Goal: Information Seeking & Learning: Learn about a topic

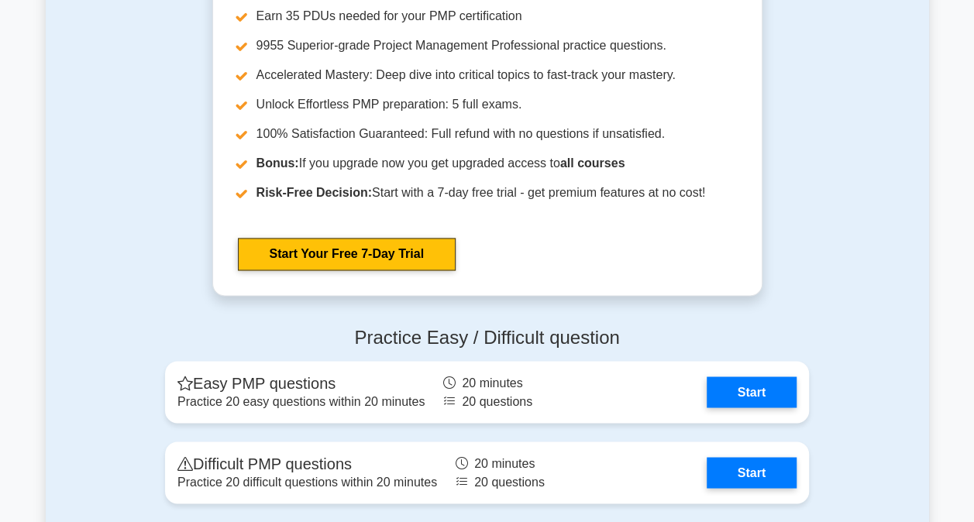
scroll to position [4184, 0]
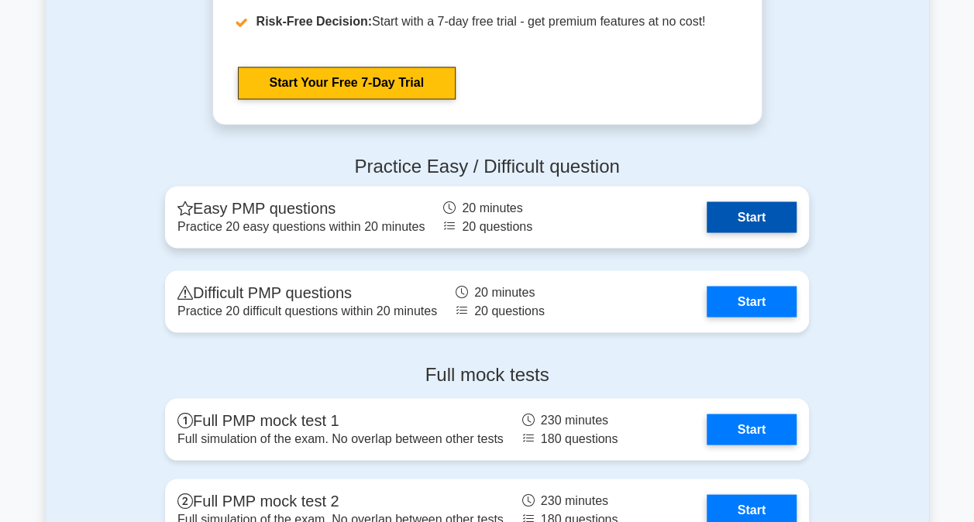
click at [755, 208] on link "Start" at bounding box center [752, 216] width 90 height 31
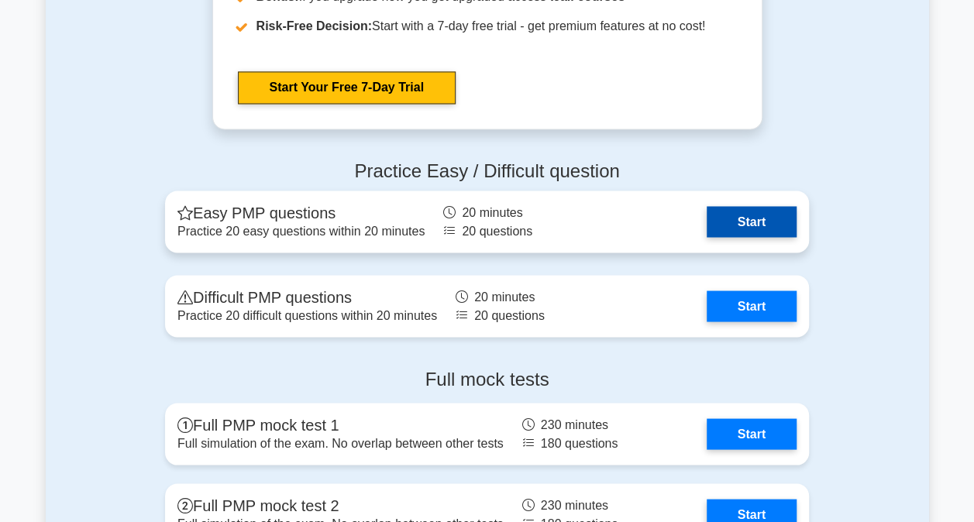
scroll to position [4184, 0]
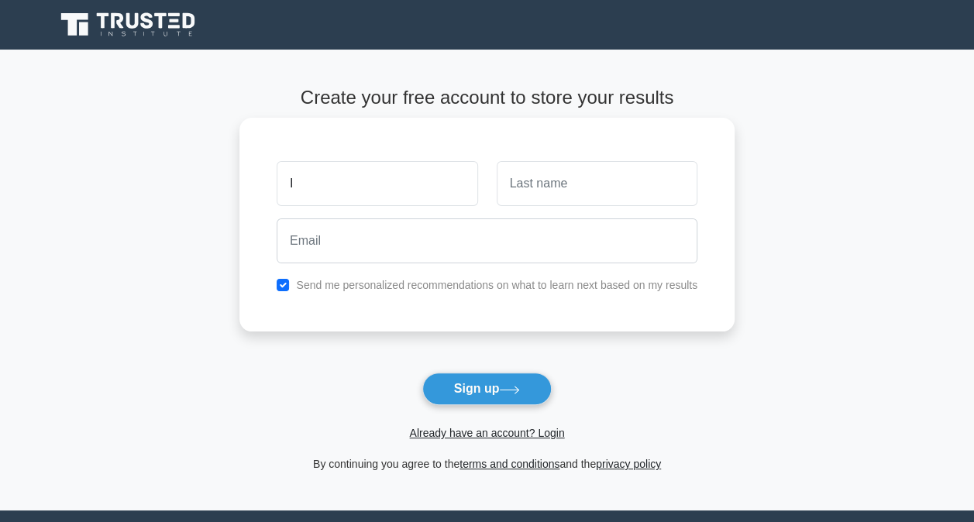
type input "I"
type input "A"
click at [277, 284] on div "Send me personalized recommendations on what to learn next based on my results" at bounding box center [486, 285] width 439 height 19
click at [282, 284] on input "checkbox" at bounding box center [283, 285] width 12 height 12
checkbox input "false"
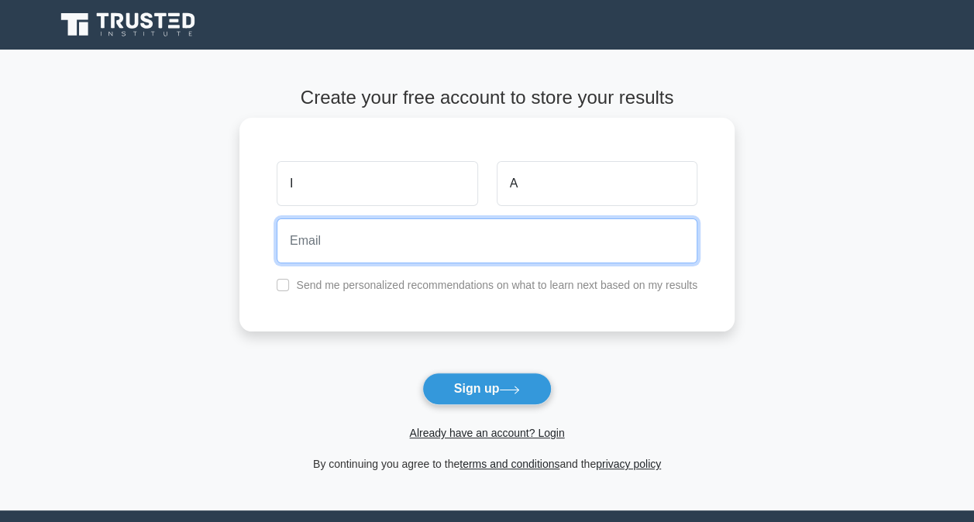
click at [332, 246] on input "email" at bounding box center [487, 241] width 421 height 45
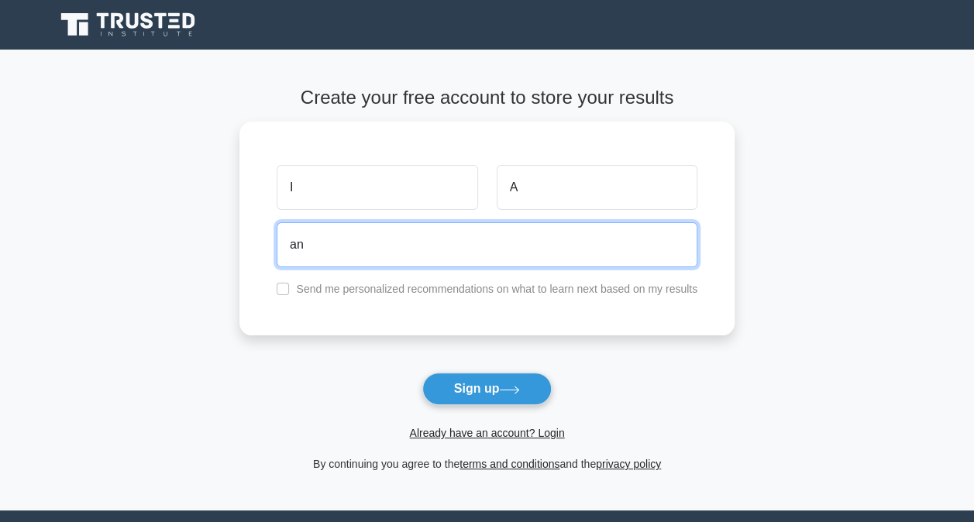
type input "a"
type input "ibrahim.alashkar@phsa.ca"
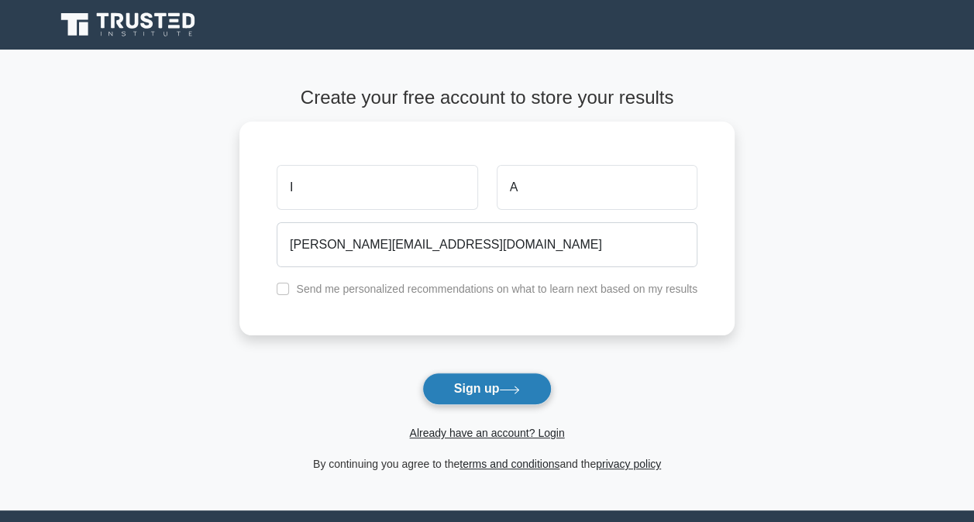
click at [509, 393] on icon at bounding box center [509, 390] width 21 height 9
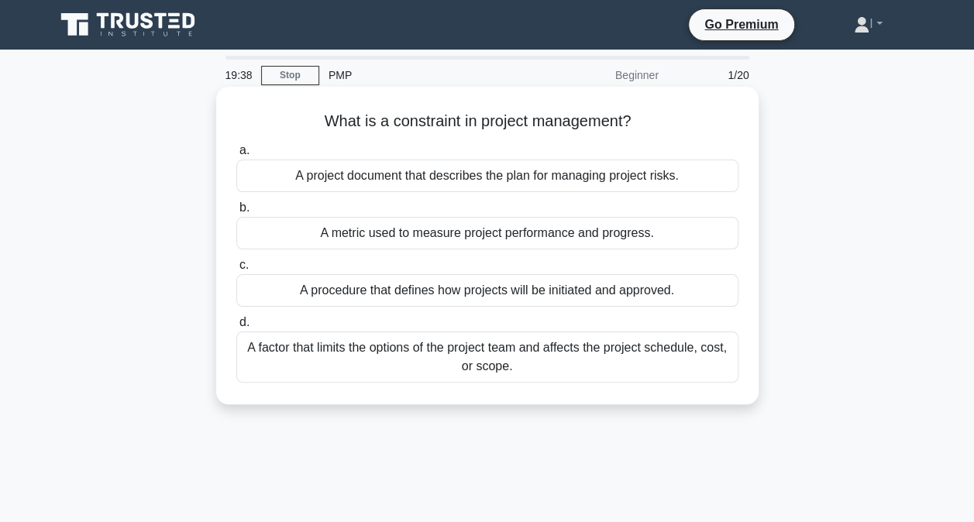
click at [618, 356] on div "A factor that limits the options of the project team and affects the project sc…" at bounding box center [487, 357] width 502 height 51
click at [236, 328] on input "d. A factor that limits the options of the project team and affects the project…" at bounding box center [236, 323] width 0 height 10
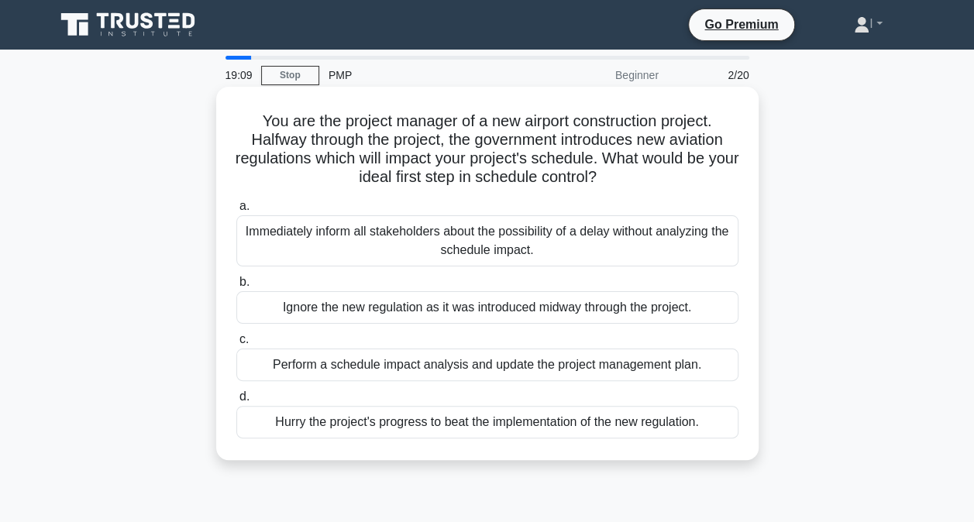
click at [649, 370] on div "Perform a schedule impact analysis and update the project management plan." at bounding box center [487, 365] width 502 height 33
click at [236, 345] on input "c. Perform a schedule impact analysis and update the project management plan." at bounding box center [236, 340] width 0 height 10
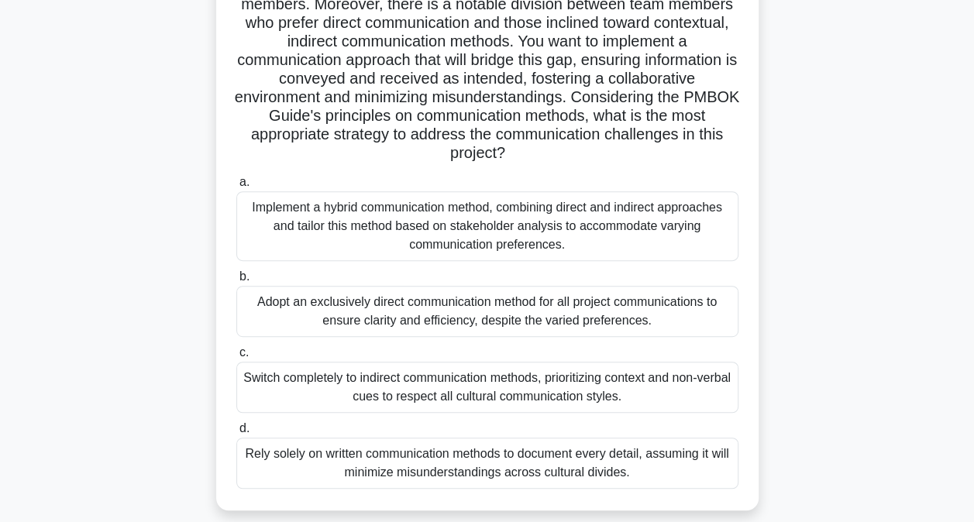
scroll to position [310, 0]
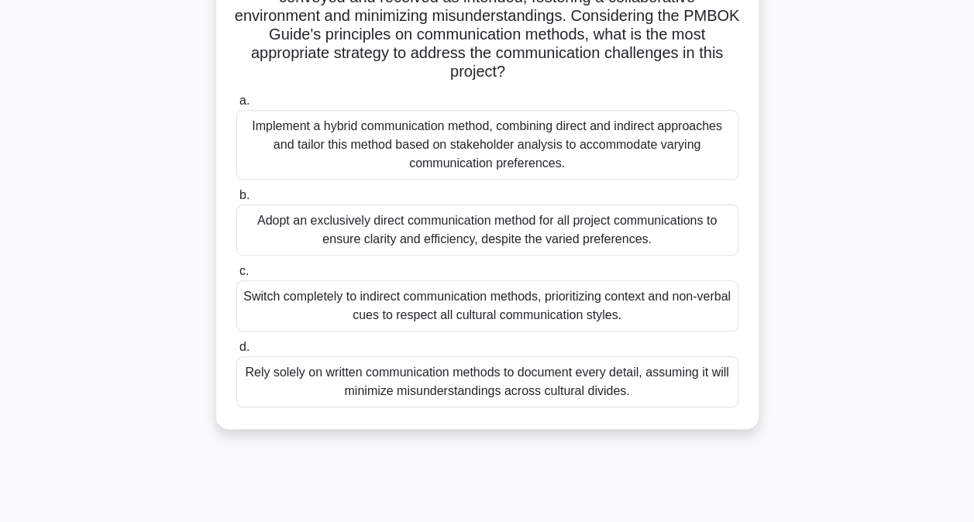
click at [542, 144] on div "Implement a hybrid communication method, combining direct and indirect approach…" at bounding box center [487, 145] width 502 height 70
click at [236, 106] on input "a. Implement a hybrid communication method, combining direct and indirect appro…" at bounding box center [236, 101] width 0 height 10
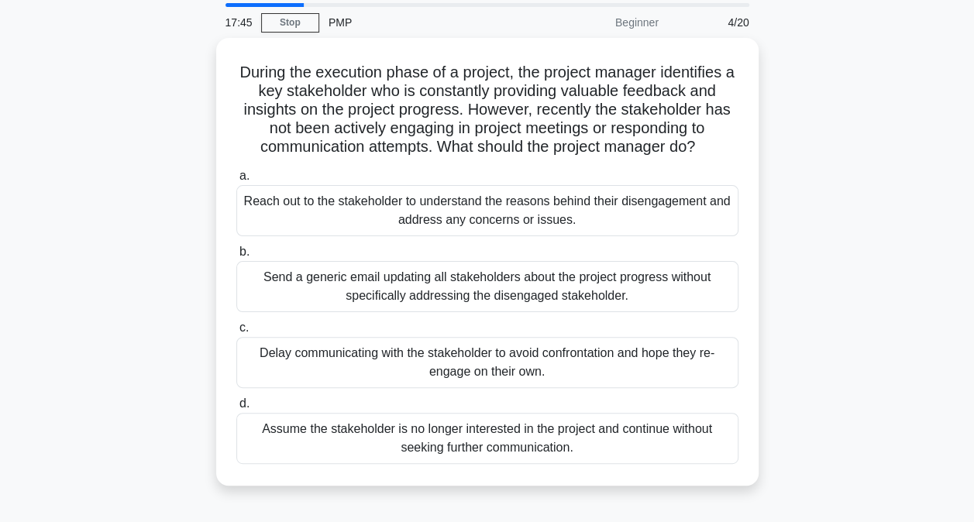
scroll to position [77, 0]
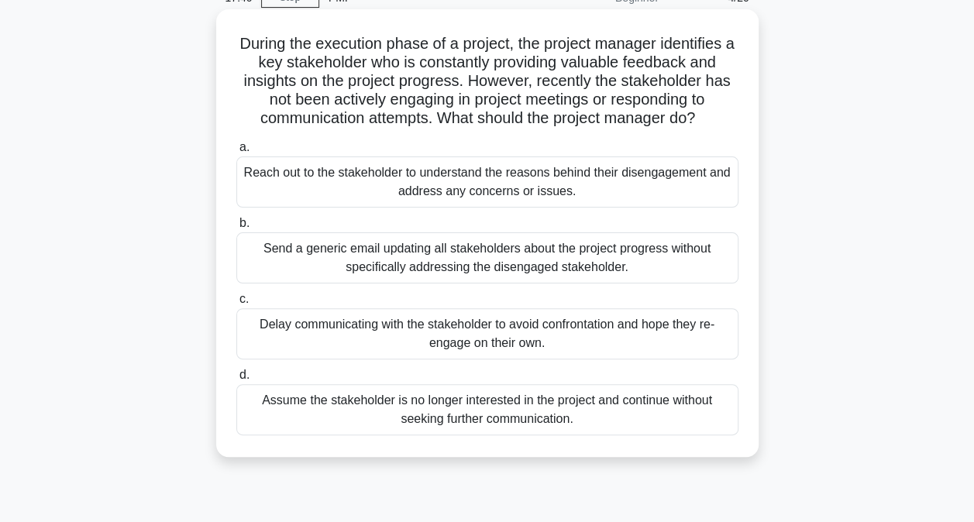
click at [654, 184] on div "Reach out to the stakeholder to understand the reasons behind their disengageme…" at bounding box center [487, 182] width 502 height 51
click at [236, 153] on input "a. Reach out to the stakeholder to understand the reasons behind their disengag…" at bounding box center [236, 148] width 0 height 10
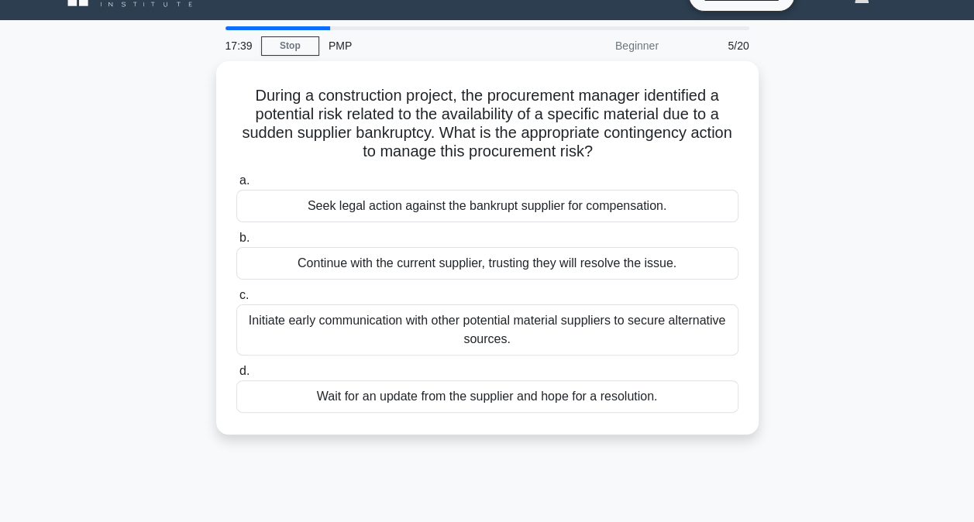
scroll to position [0, 0]
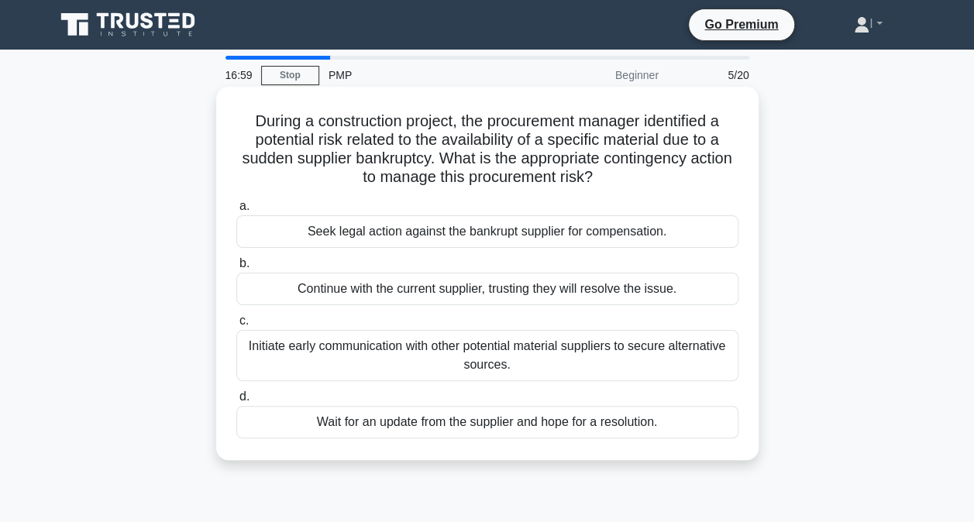
click at [710, 364] on div "Initiate early communication with other potential material suppliers to secure …" at bounding box center [487, 355] width 502 height 51
click at [236, 326] on input "c. Initiate early communication with other potential material suppliers to secu…" at bounding box center [236, 321] width 0 height 10
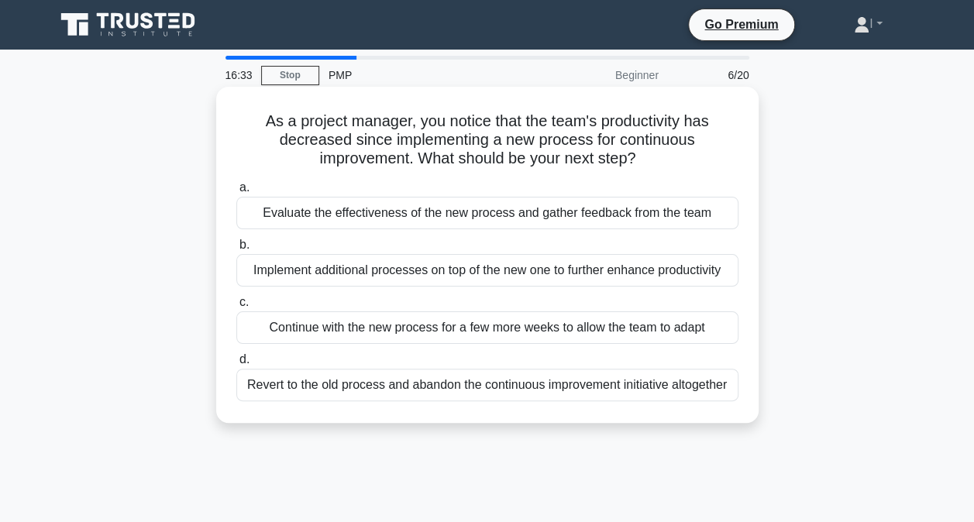
click at [602, 209] on div "Evaluate the effectiveness of the new process and gather feedback from the team" at bounding box center [487, 213] width 502 height 33
click at [236, 193] on input "a. Evaluate the effectiveness of the new process and gather feedback from the t…" at bounding box center [236, 188] width 0 height 10
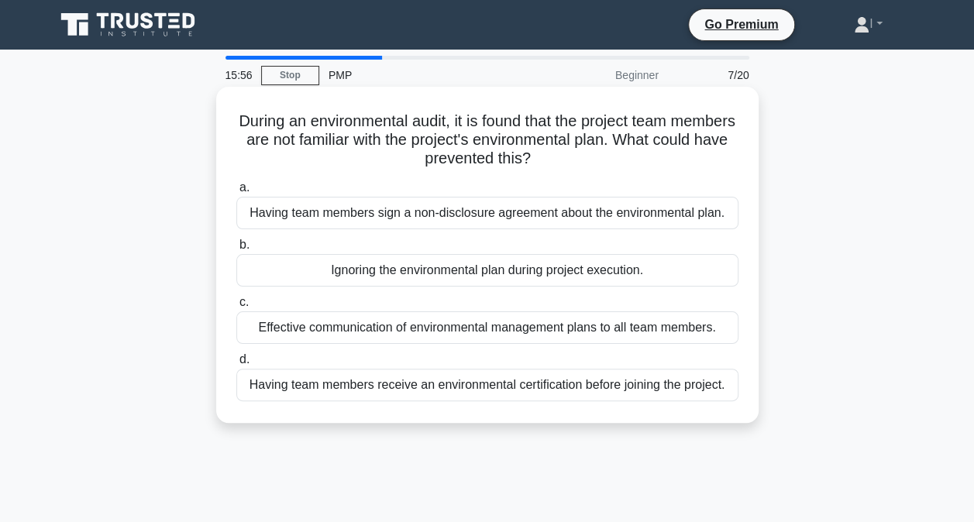
click at [686, 271] on div "Ignoring the environmental plan during project execution." at bounding box center [487, 270] width 502 height 33
click at [236, 250] on input "b. Ignoring the environmental plan during project execution." at bounding box center [236, 245] width 0 height 10
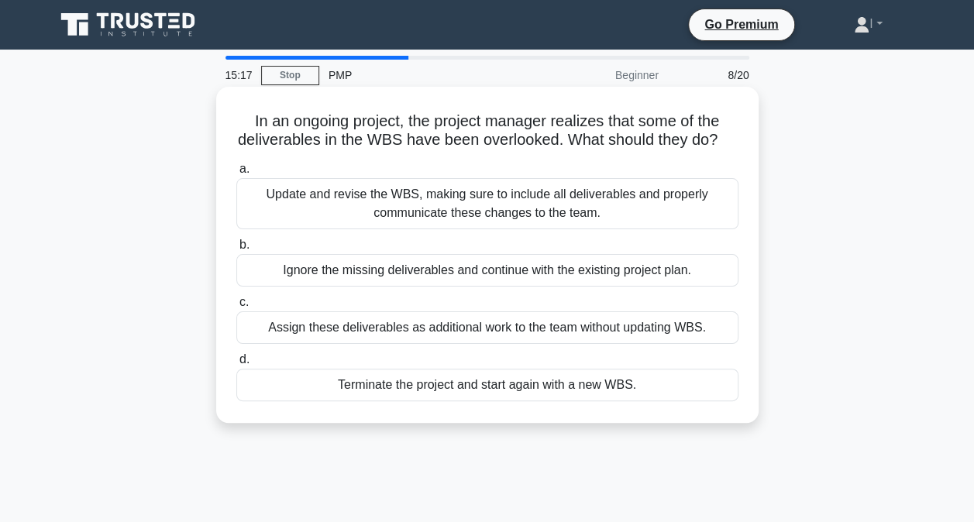
click at [670, 229] on div "Update and revise the WBS, making sure to include all deliverables and properly…" at bounding box center [487, 203] width 502 height 51
click at [236, 174] on input "a. Update and revise the WBS, making sure to include all deliverables and prope…" at bounding box center [236, 169] width 0 height 10
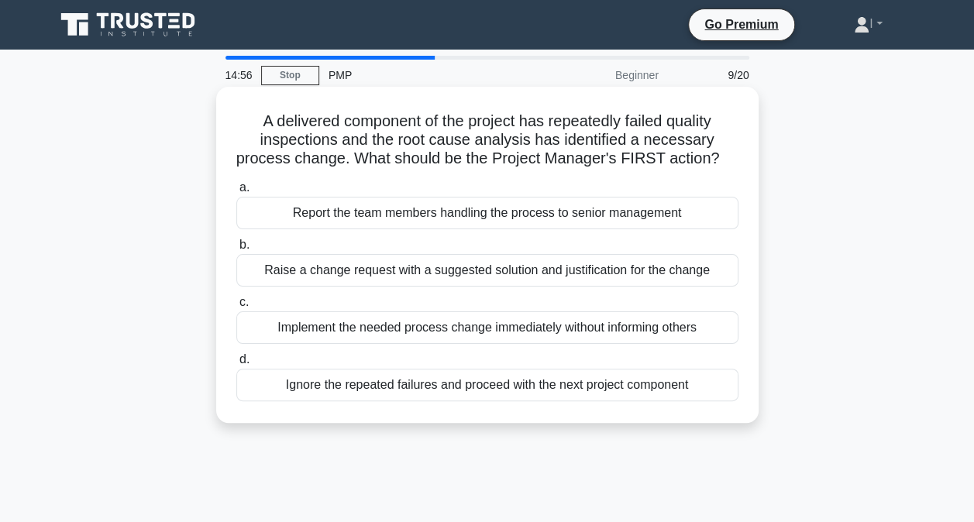
click at [707, 287] on div "Raise a change request with a suggested solution and justification for the chan…" at bounding box center [487, 270] width 502 height 33
click at [236, 250] on input "b. Raise a change request with a suggested solution and justification for the c…" at bounding box center [236, 245] width 0 height 10
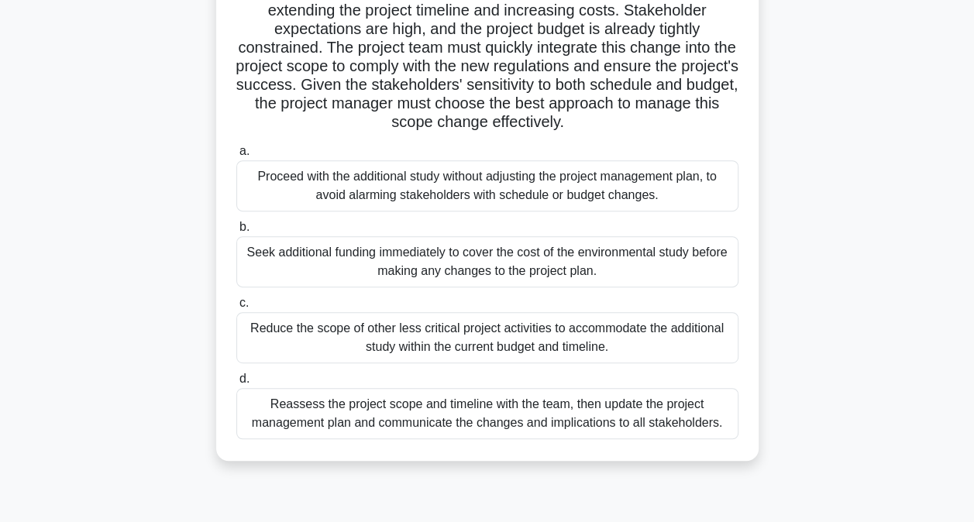
scroll to position [232, 0]
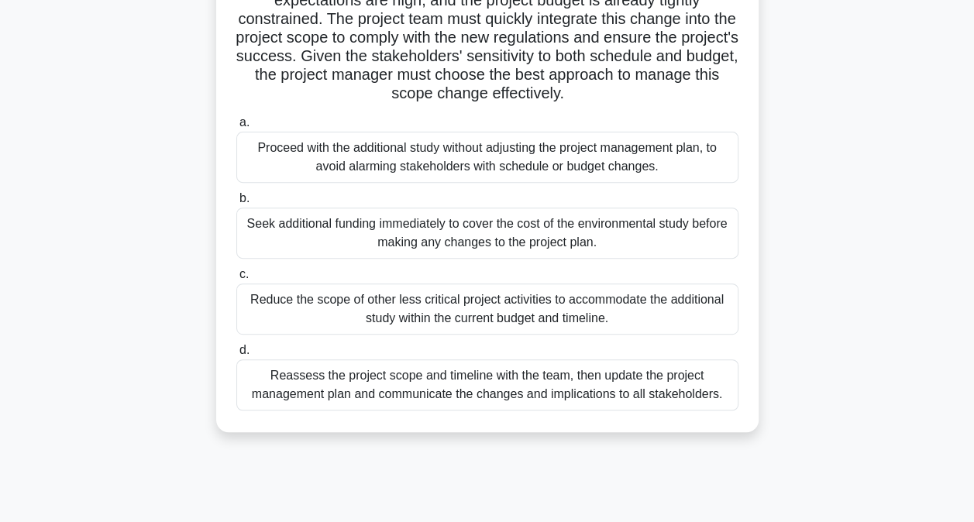
click at [705, 378] on div "Reassess the project scope and timeline with the team, then update the project …" at bounding box center [487, 385] width 502 height 51
click at [236, 356] on input "d. Reassess the project scope and timeline with the team, then update the proje…" at bounding box center [236, 351] width 0 height 10
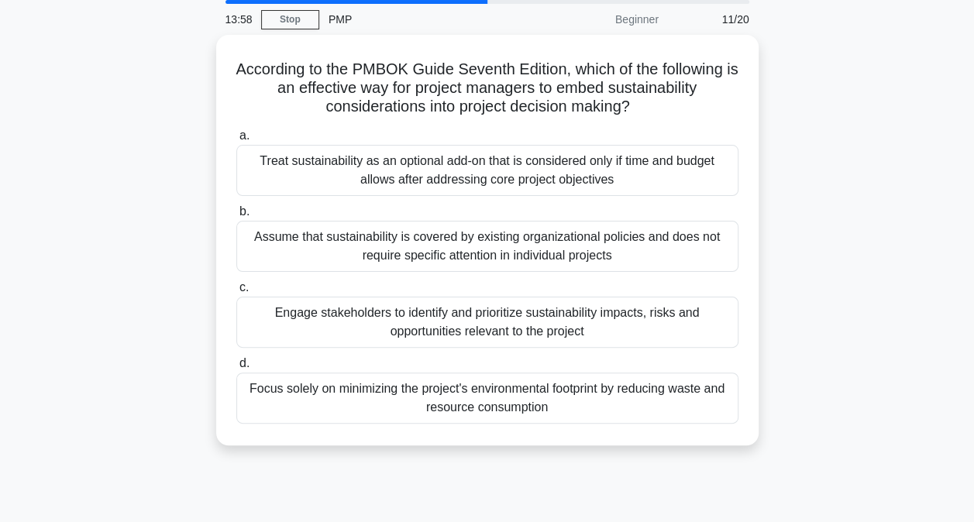
scroll to position [0, 0]
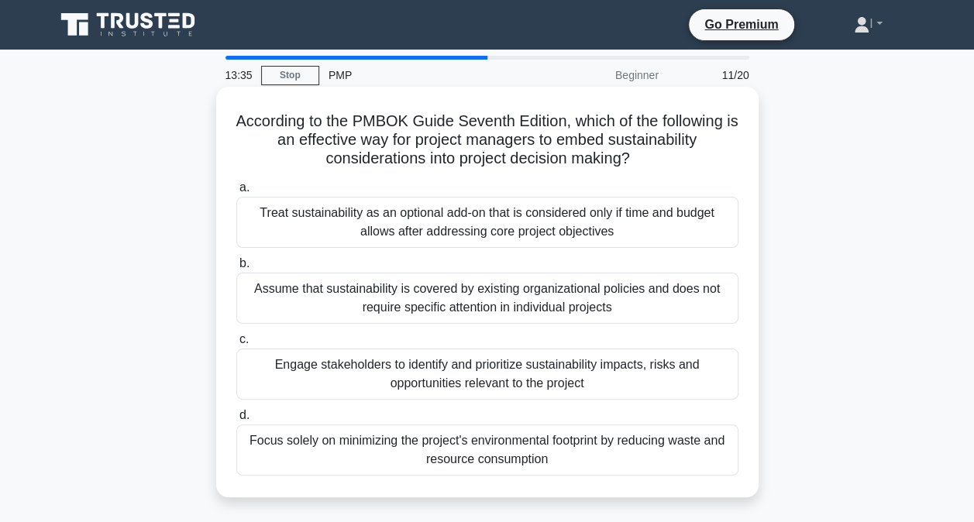
click at [659, 376] on div "Engage stakeholders to identify and prioritize sustainability impacts, risks an…" at bounding box center [487, 374] width 502 height 51
click at [236, 345] on input "c. Engage stakeholders to identify and prioritize sustainability impacts, risks…" at bounding box center [236, 340] width 0 height 10
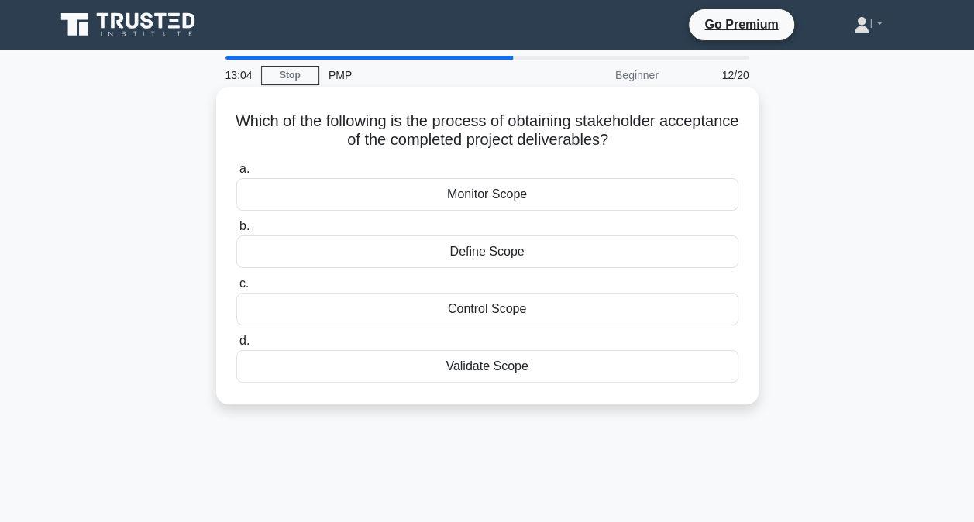
click at [569, 373] on div "Validate Scope" at bounding box center [487, 366] width 502 height 33
click at [236, 346] on input "d. Validate Scope" at bounding box center [236, 341] width 0 height 10
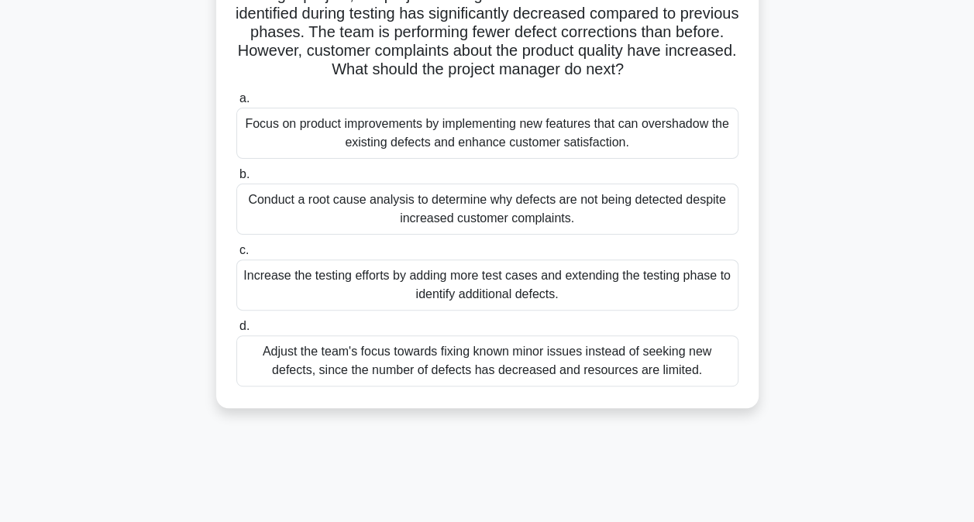
scroll to position [155, 0]
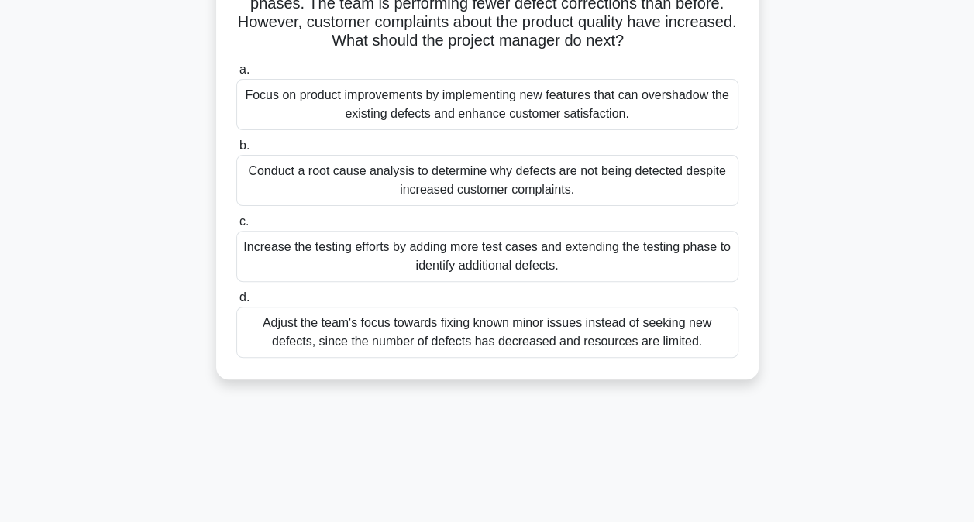
click at [554, 195] on div "Conduct a root cause analysis to determine why defects are not being detected d…" at bounding box center [487, 180] width 502 height 51
click at [236, 151] on input "b. Conduct a root cause analysis to determine why defects are not being detecte…" at bounding box center [236, 146] width 0 height 10
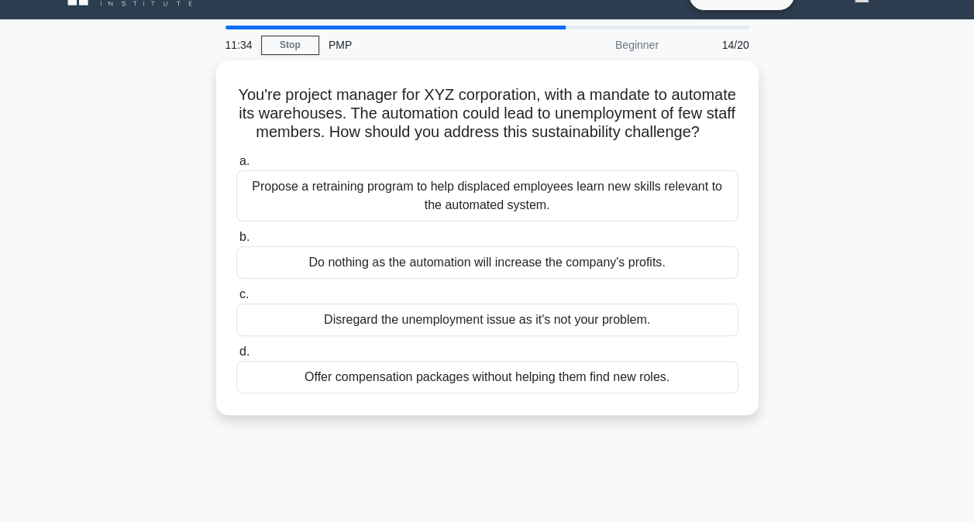
scroll to position [77, 0]
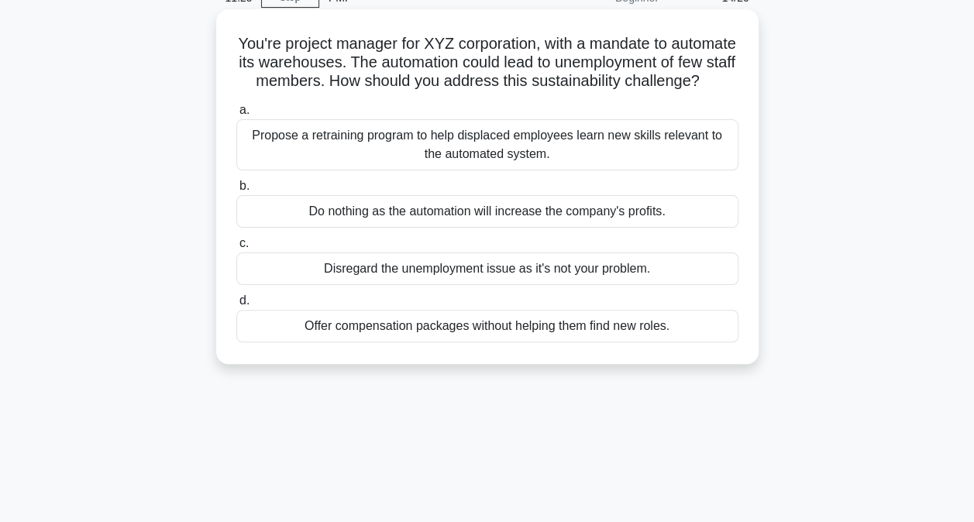
click at [697, 170] on div "Propose a retraining program to help displaced employees learn new skills relev…" at bounding box center [487, 144] width 502 height 51
click at [236, 115] on input "a. Propose a retraining program to help displaced employees learn new skills re…" at bounding box center [236, 110] width 0 height 10
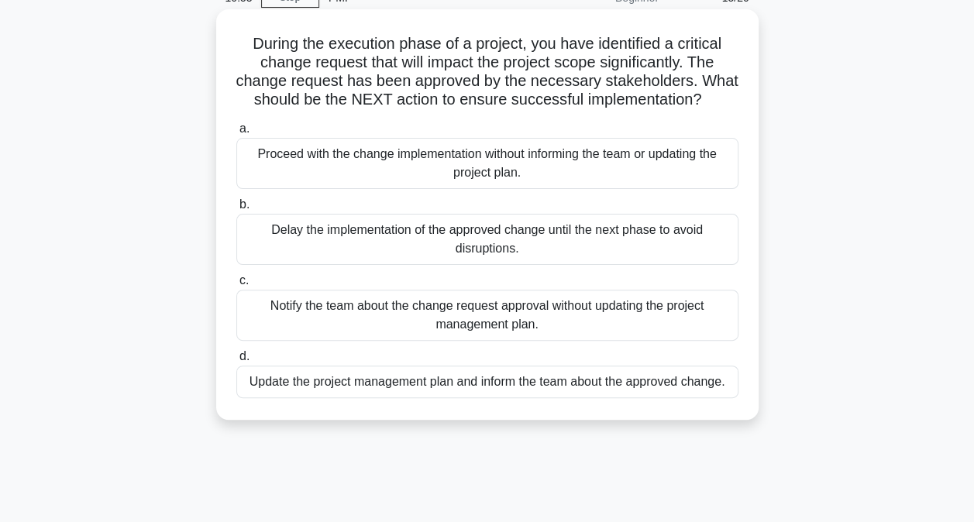
click at [659, 398] on div "Update the project management plan and inform the team about the approved chang…" at bounding box center [487, 382] width 502 height 33
click at [236, 362] on input "d. Update the project management plan and inform the team about the approved ch…" at bounding box center [236, 357] width 0 height 10
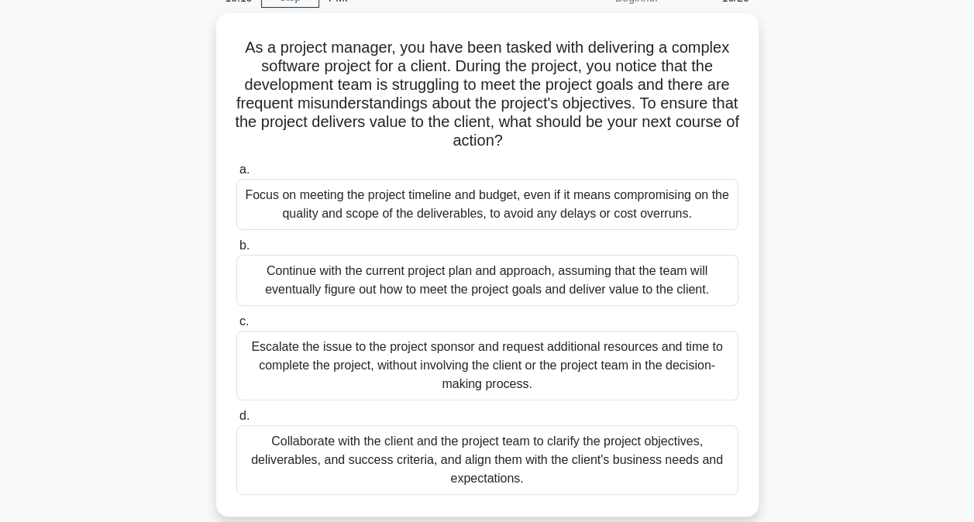
scroll to position [155, 0]
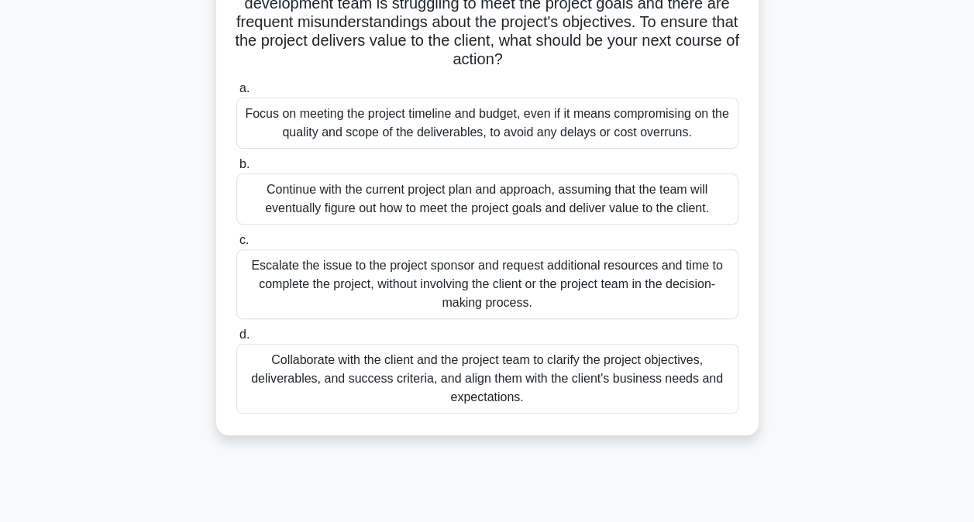
click at [659, 388] on div "Collaborate with the client and the project team to clarify the project objecti…" at bounding box center [487, 379] width 502 height 70
click at [236, 340] on input "d. Collaborate with the client and the project team to clarify the project obje…" at bounding box center [236, 335] width 0 height 10
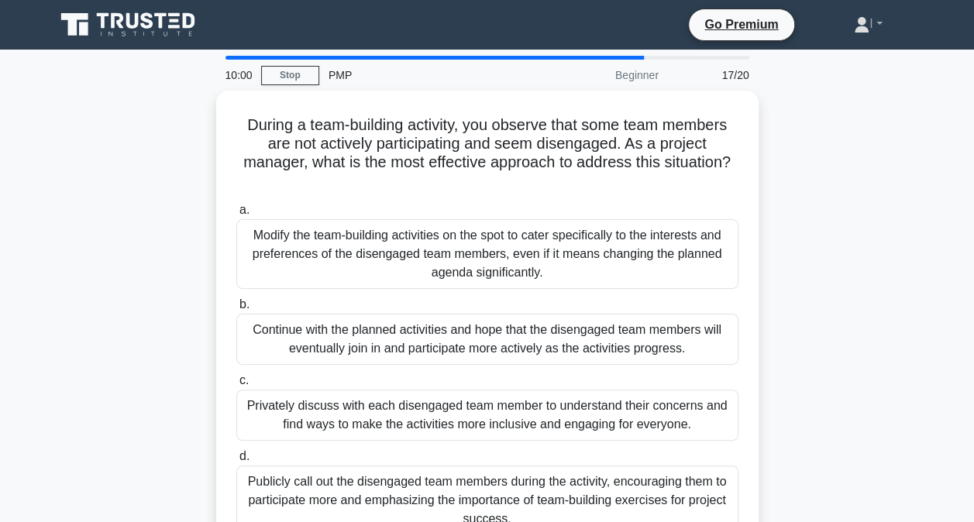
scroll to position [77, 0]
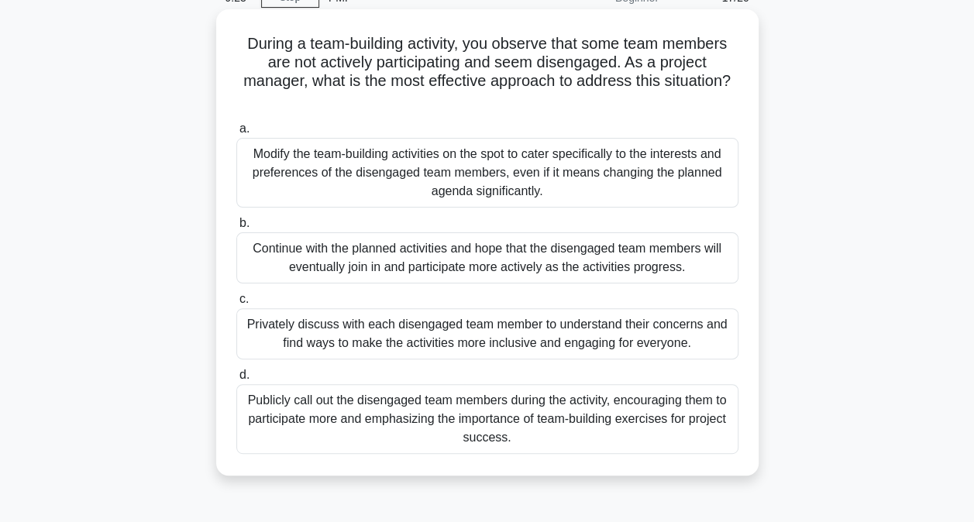
click at [673, 177] on div "Modify the team-building activities on the spot to cater specifically to the in…" at bounding box center [487, 173] width 502 height 70
click at [236, 134] on input "a. Modify the team-building activities on the spot to cater specifically to the…" at bounding box center [236, 129] width 0 height 10
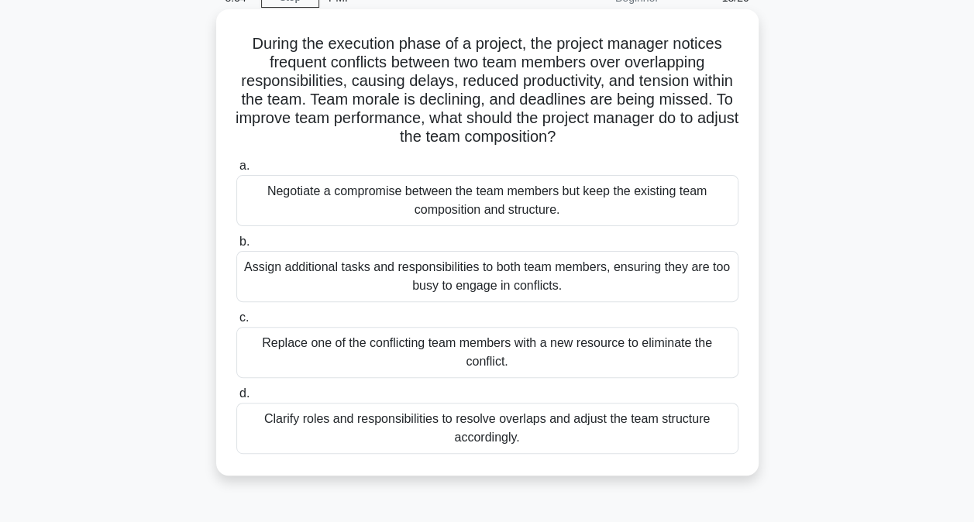
click at [689, 442] on div "Clarify roles and responsibilities to resolve overlaps and adjust the team stru…" at bounding box center [487, 428] width 502 height 51
click at [236, 399] on input "d. Clarify roles and responsibilities to resolve overlaps and adjust the team s…" at bounding box center [236, 394] width 0 height 10
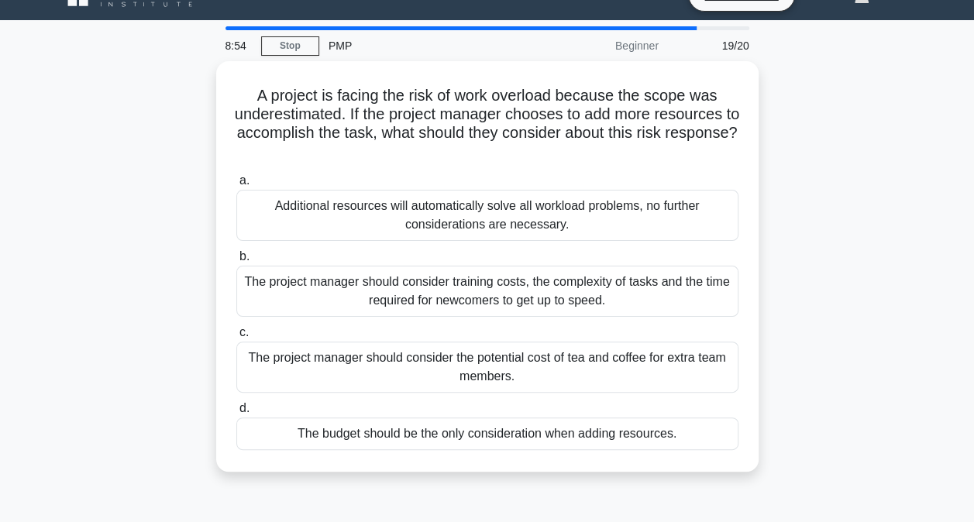
scroll to position [0, 0]
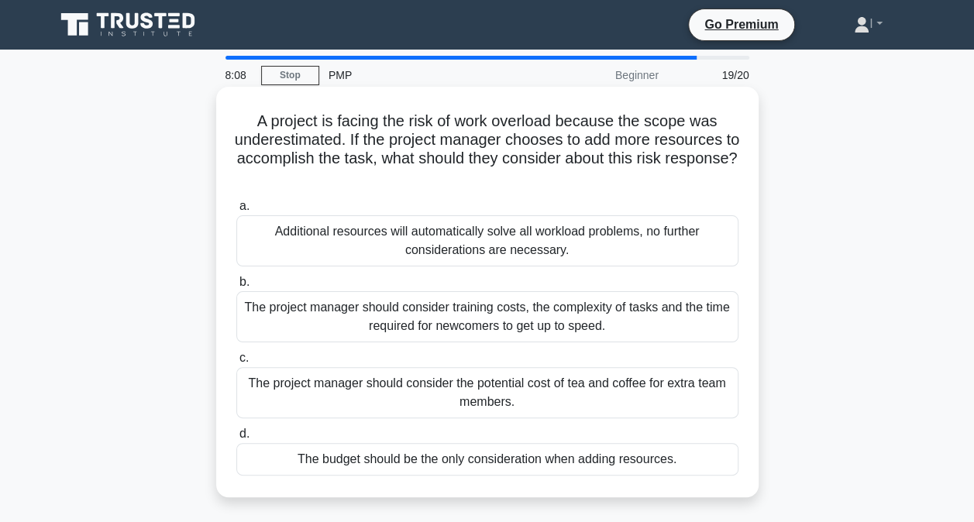
click at [621, 318] on div "The project manager should consider training costs, the complexity of tasks and…" at bounding box center [487, 316] width 502 height 51
click at [236, 287] on input "b. The project manager should consider training costs, the complexity of tasks …" at bounding box center [236, 282] width 0 height 10
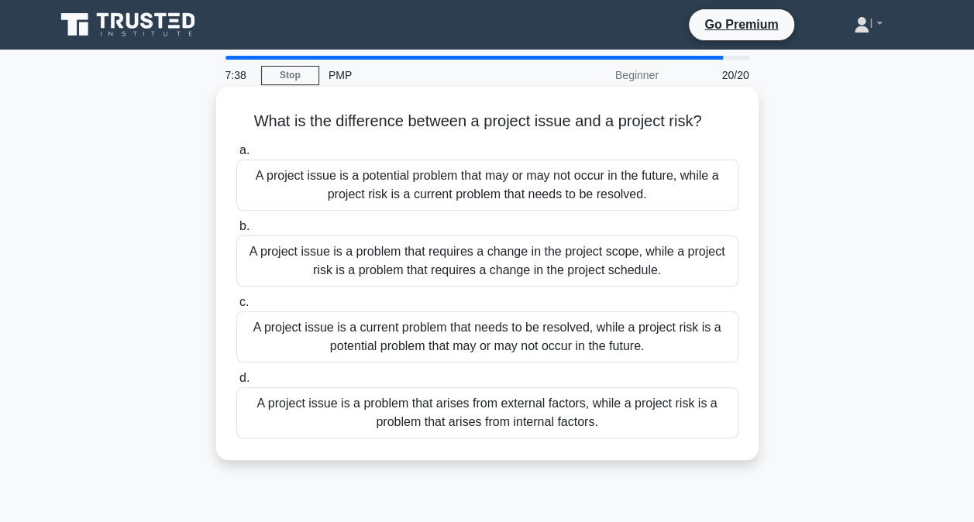
click at [656, 336] on div "A project issue is a current problem that needs to be resolved, while a project…" at bounding box center [487, 337] width 502 height 51
click at [236, 308] on input "c. A project issue is a current problem that needs to be resolved, while a proj…" at bounding box center [236, 303] width 0 height 10
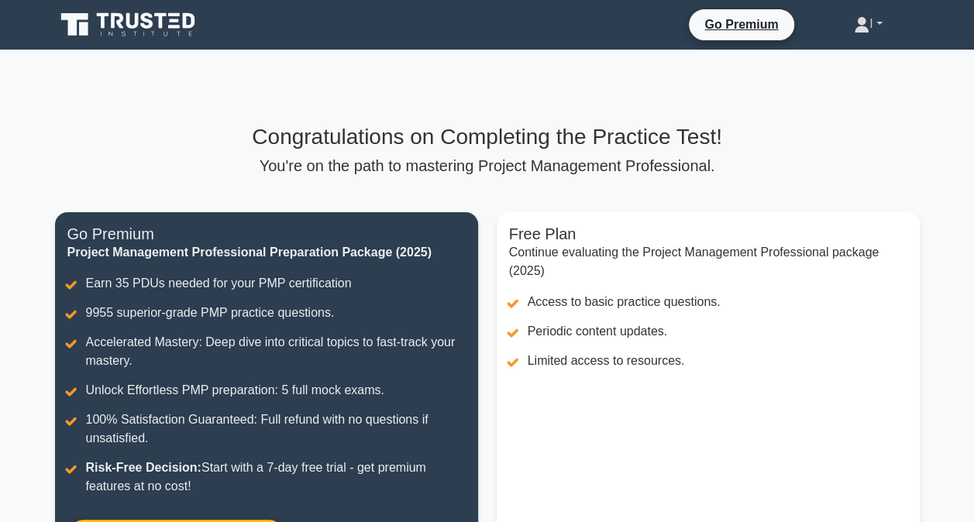
click at [874, 19] on link "I" at bounding box center [868, 24] width 103 height 31
click at [851, 54] on link "Profile" at bounding box center [879, 60] width 122 height 25
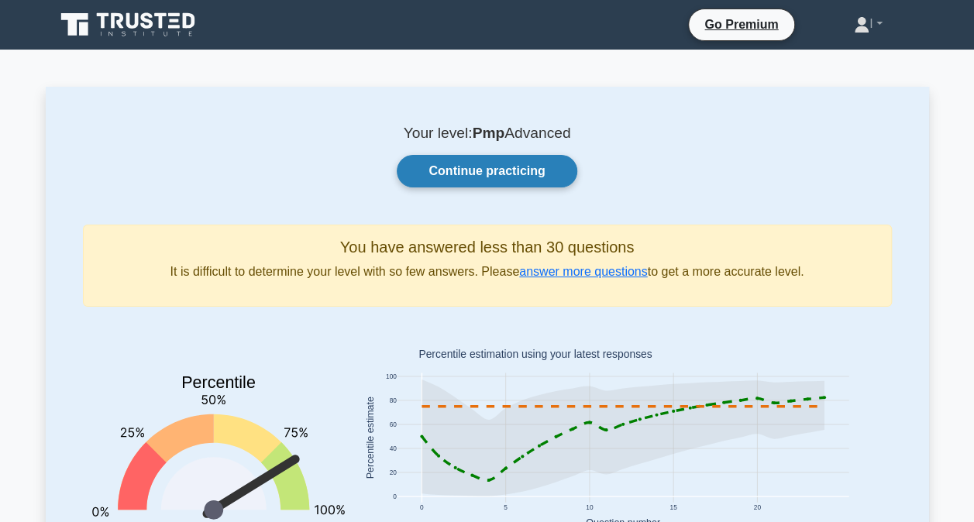
click at [485, 169] on link "Continue practicing" at bounding box center [487, 171] width 180 height 33
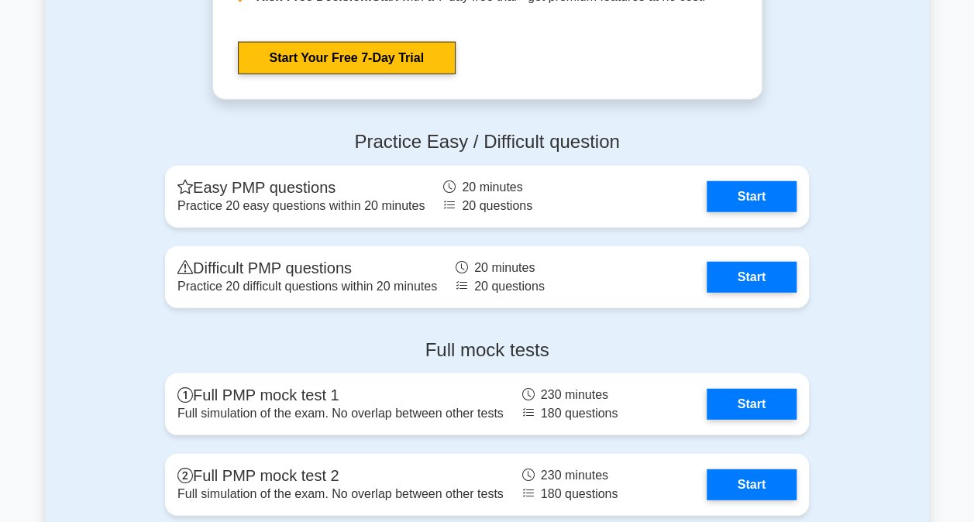
scroll to position [4882, 0]
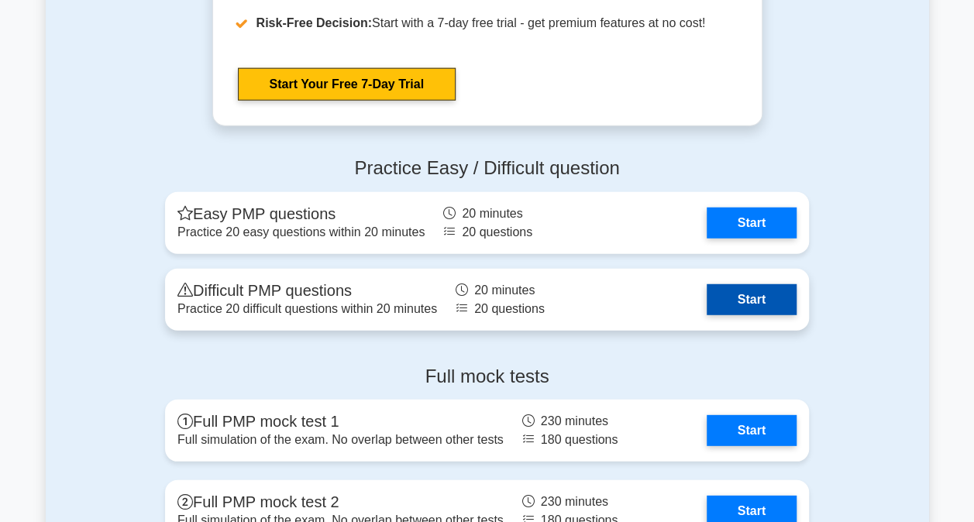
click at [766, 302] on link "Start" at bounding box center [752, 299] width 90 height 31
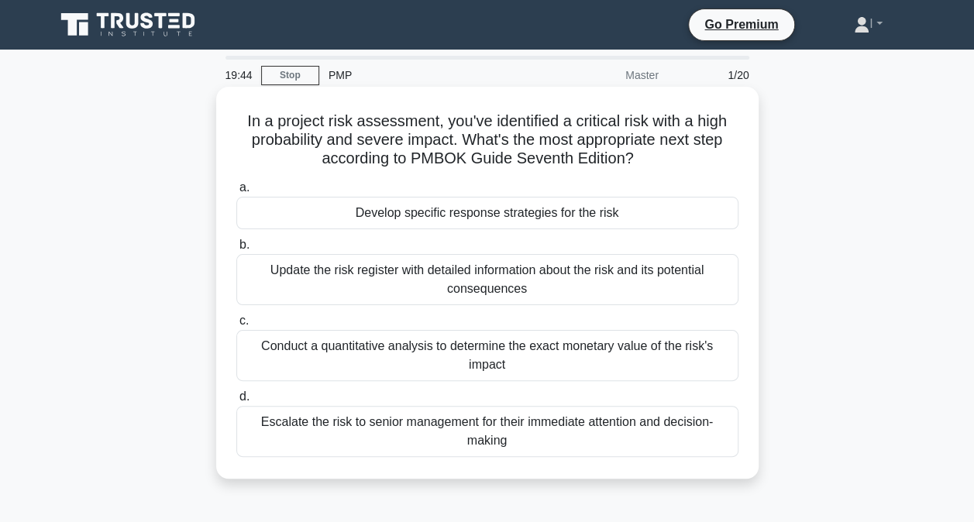
click at [552, 281] on div "Update the risk register with detailed information about the risk and its poten…" at bounding box center [487, 279] width 502 height 51
click at [236, 250] on input "b. Update the risk register with detailed information about the risk and its po…" at bounding box center [236, 245] width 0 height 10
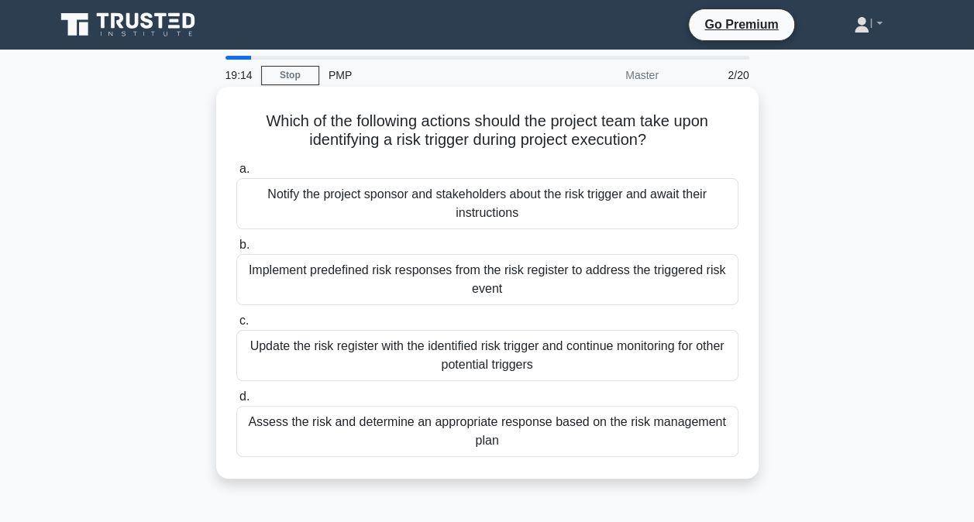
click at [652, 355] on div "Update the risk register with the identified risk trigger and continue monitori…" at bounding box center [487, 355] width 502 height 51
click at [236, 326] on input "c. Update the risk register with the identified risk trigger and continue monit…" at bounding box center [236, 321] width 0 height 10
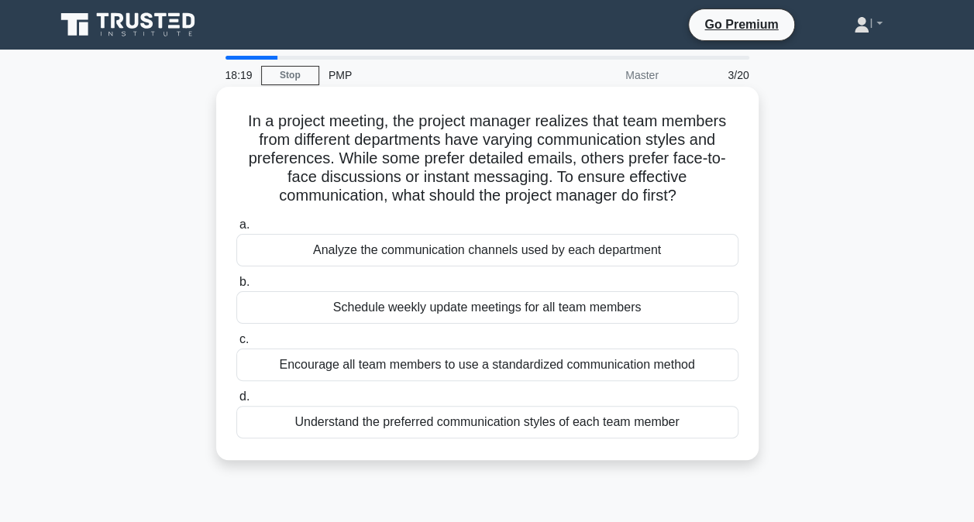
click at [573, 246] on div "Analyze the communication channels used by each department" at bounding box center [487, 250] width 502 height 33
click at [236, 230] on input "a. Analyze the communication channels used by each department" at bounding box center [236, 225] width 0 height 10
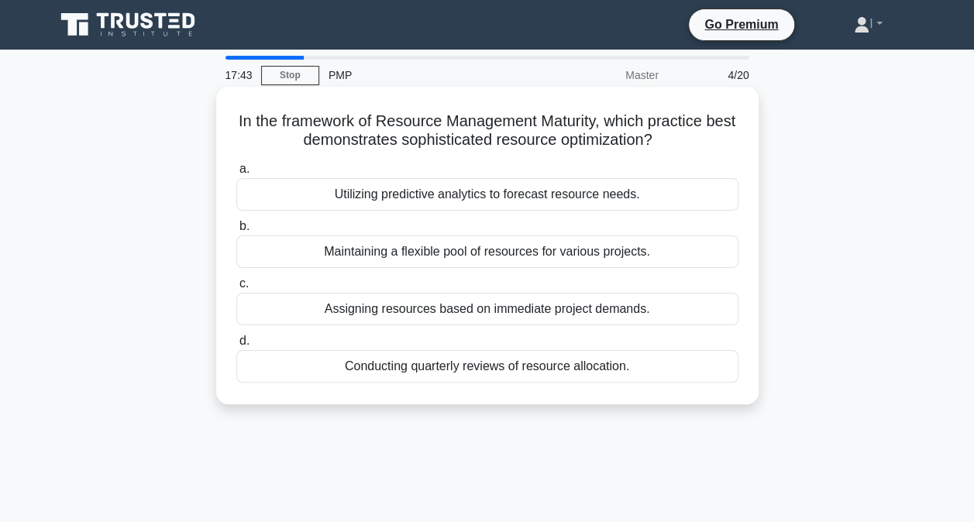
click at [607, 377] on div "Conducting quarterly reviews of resource allocation." at bounding box center [487, 366] width 502 height 33
click at [511, 375] on div "Conducting quarterly reviews of resource allocation." at bounding box center [487, 366] width 502 height 33
click at [236, 346] on input "d. Conducting quarterly reviews of resource allocation." at bounding box center [236, 341] width 0 height 10
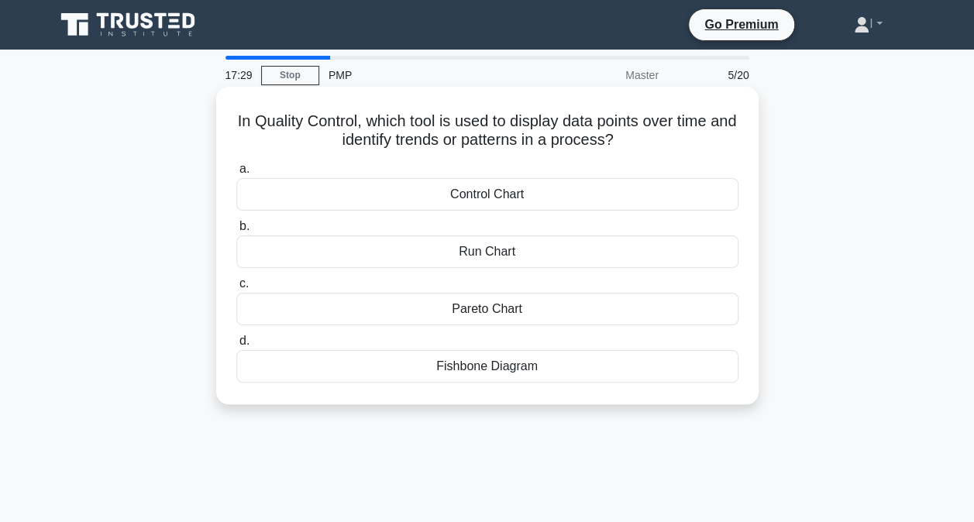
click at [583, 313] on div "Pareto Chart" at bounding box center [487, 309] width 502 height 33
click at [236, 289] on input "c. Pareto Chart" at bounding box center [236, 284] width 0 height 10
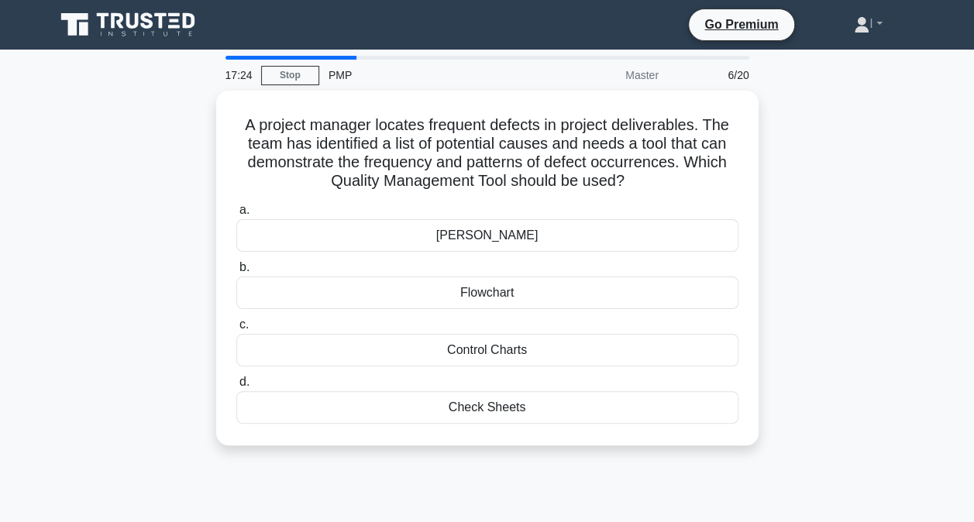
click at [960, 323] on main "17:24 Stop PMP Master 6/20 A project manager locates frequent defects in projec…" at bounding box center [487, 443] width 974 height 787
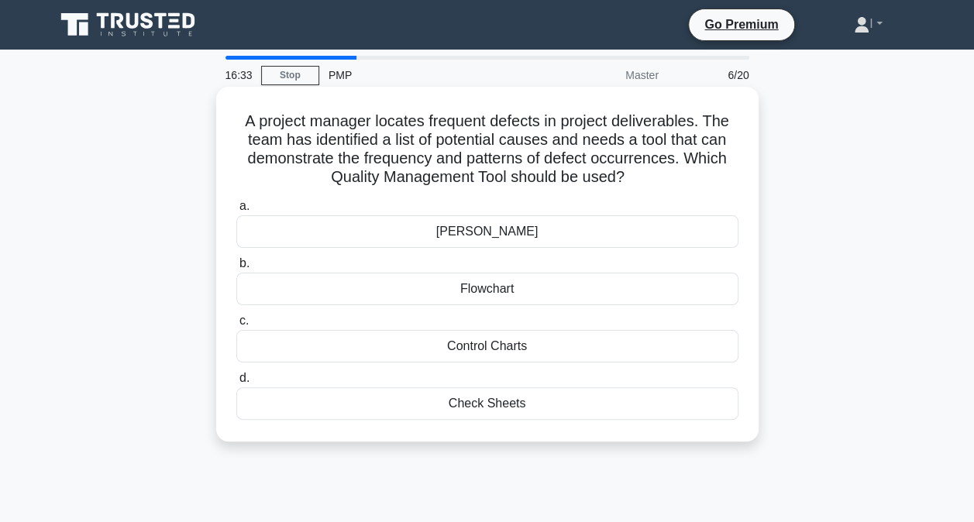
click at [608, 239] on div "[PERSON_NAME]" at bounding box center [487, 231] width 502 height 33
click at [236, 212] on input "a. Ishikawa Diagram" at bounding box center [236, 206] width 0 height 10
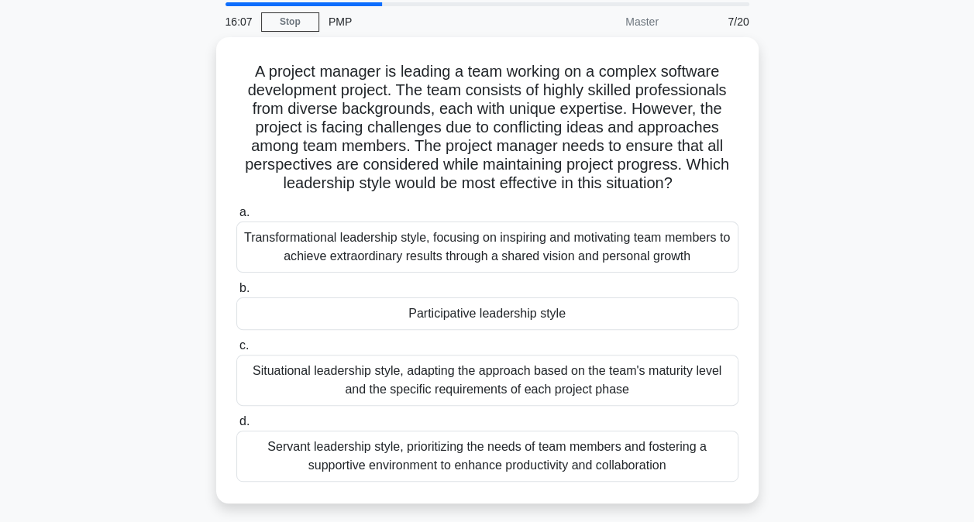
scroll to position [77, 0]
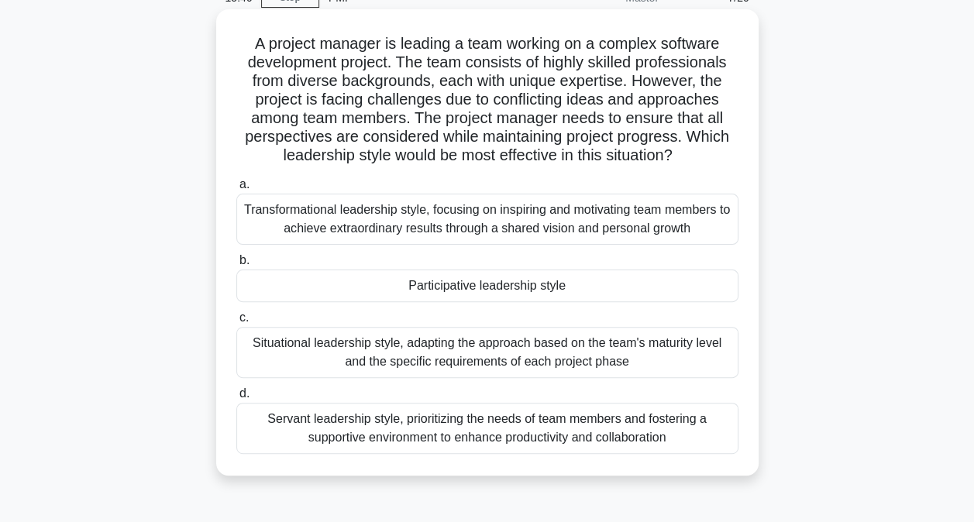
click at [674, 449] on div "Servant leadership style, prioritizing the needs of team members and fostering …" at bounding box center [487, 428] width 502 height 51
click at [236, 399] on input "d. Servant leadership style, prioritizing the needs of team members and fosteri…" at bounding box center [236, 394] width 0 height 10
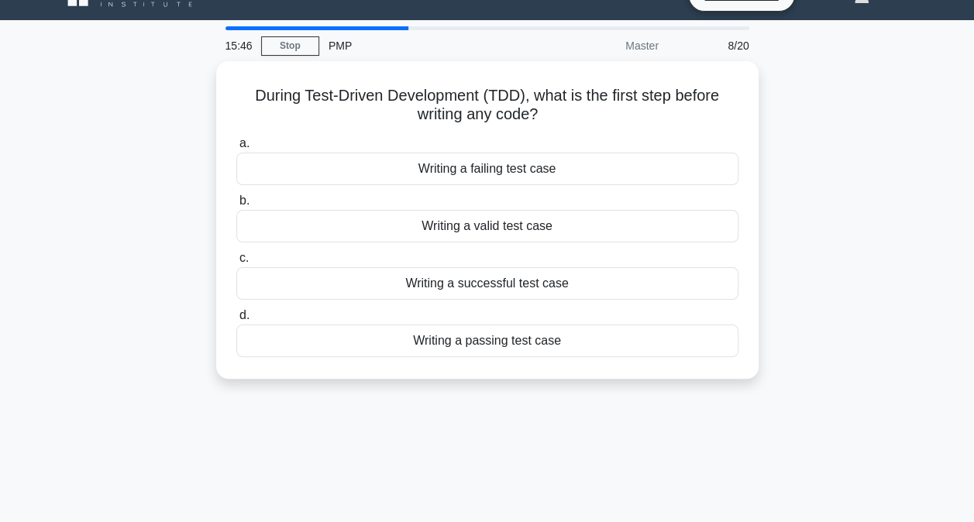
scroll to position [0, 0]
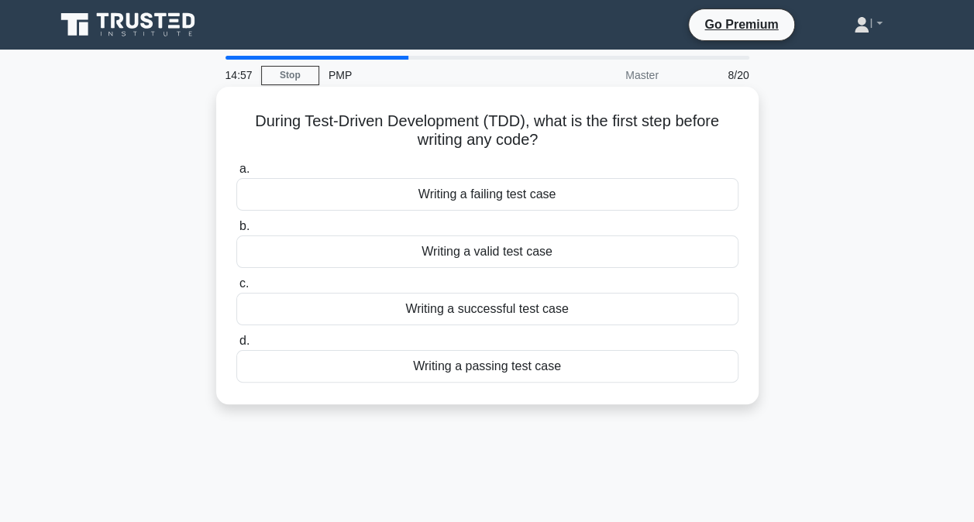
click at [619, 372] on div "Writing a passing test case" at bounding box center [487, 366] width 502 height 33
click at [236, 346] on input "d. Writing a passing test case" at bounding box center [236, 341] width 0 height 10
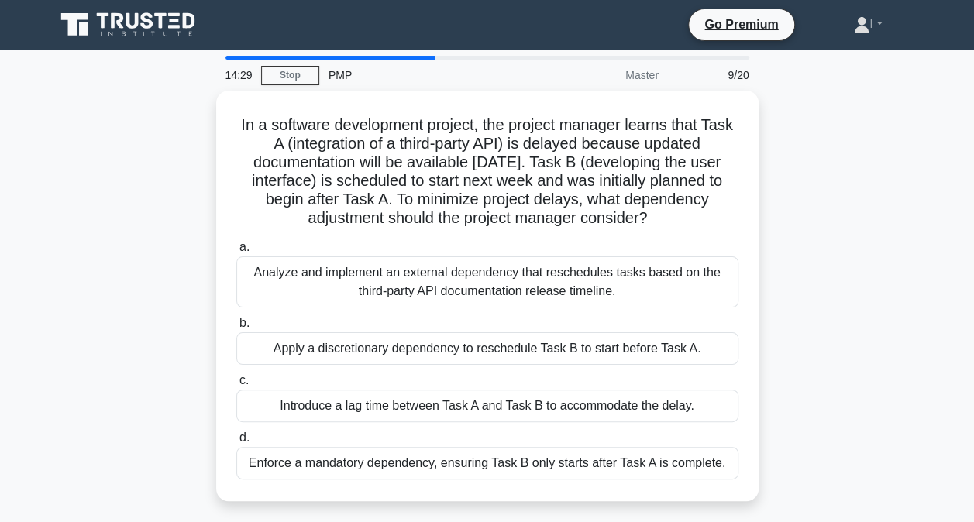
scroll to position [77, 0]
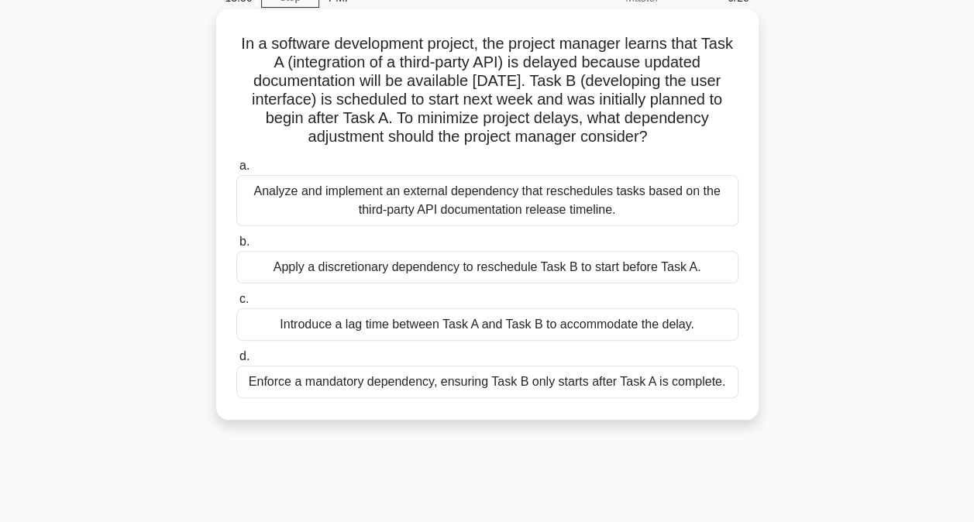
click at [621, 190] on div "Analyze and implement an external dependency that reschedules tasks based on th…" at bounding box center [487, 200] width 502 height 51
click at [236, 171] on input "a. Analyze and implement an external dependency that reschedules tasks based on…" at bounding box center [236, 166] width 0 height 10
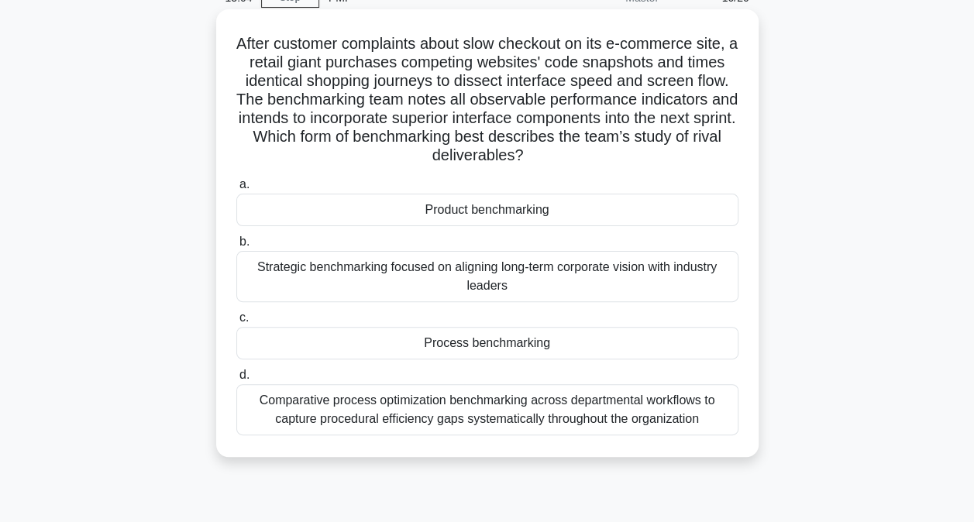
click at [683, 349] on div "Process benchmarking" at bounding box center [487, 343] width 502 height 33
click at [236, 323] on input "c. Process benchmarking" at bounding box center [236, 318] width 0 height 10
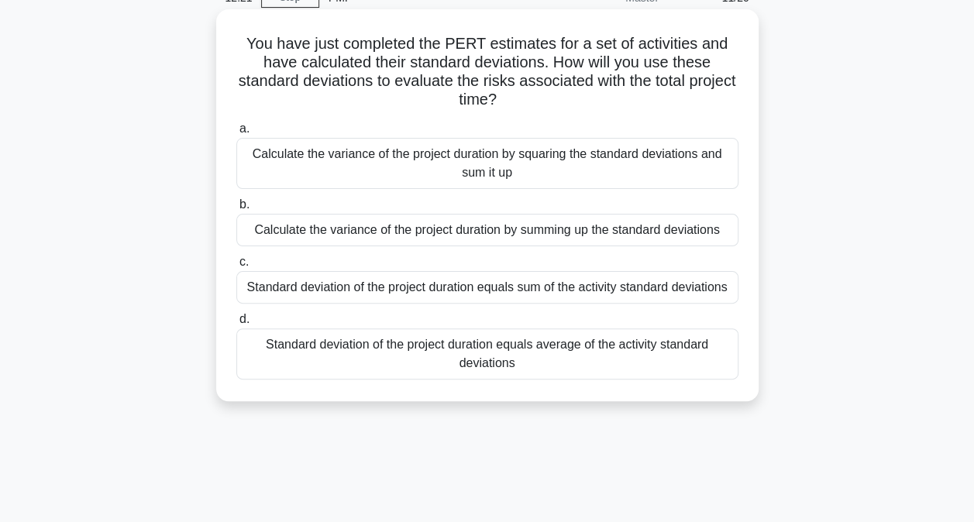
click at [665, 360] on div "Standard deviation of the project duration equals average of the activity stand…" at bounding box center [487, 354] width 502 height 51
click at [236, 325] on input "d. Standard deviation of the project duration equals average of the activity st…" at bounding box center [236, 320] width 0 height 10
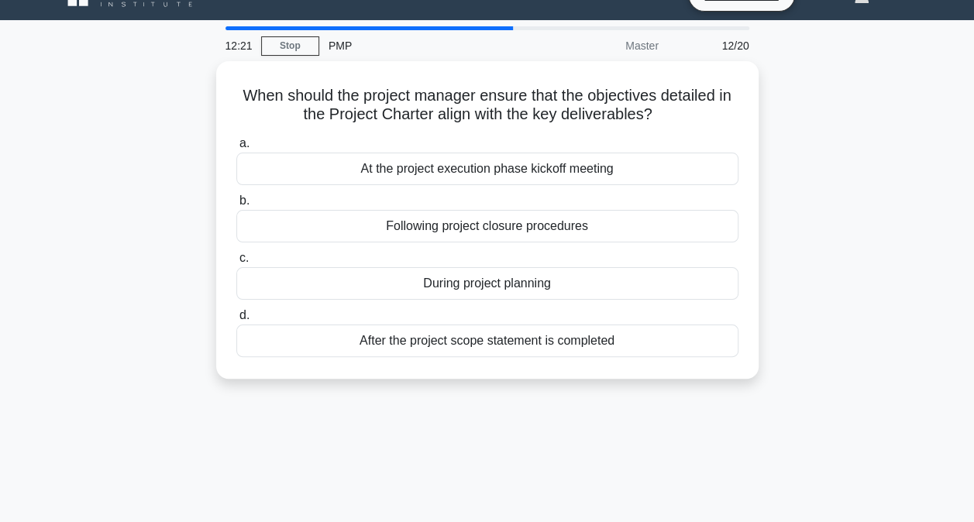
scroll to position [0, 0]
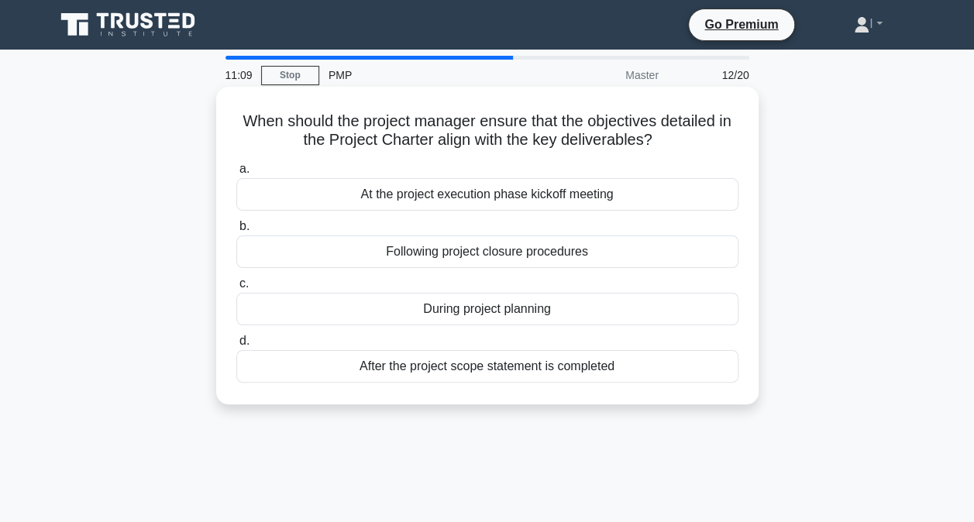
click at [611, 199] on div "At the project execution phase kickoff meeting" at bounding box center [487, 194] width 502 height 33
click at [236, 174] on input "a. At the project execution phase kickoff meeting" at bounding box center [236, 169] width 0 height 10
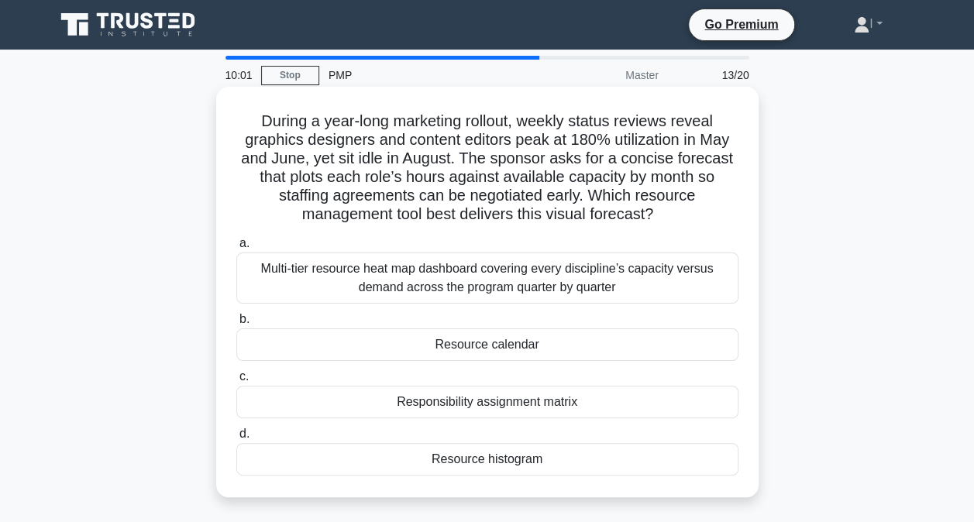
click at [532, 350] on div "Resource calendar" at bounding box center [487, 345] width 502 height 33
click at [236, 325] on input "b. Resource calendar" at bounding box center [236, 320] width 0 height 10
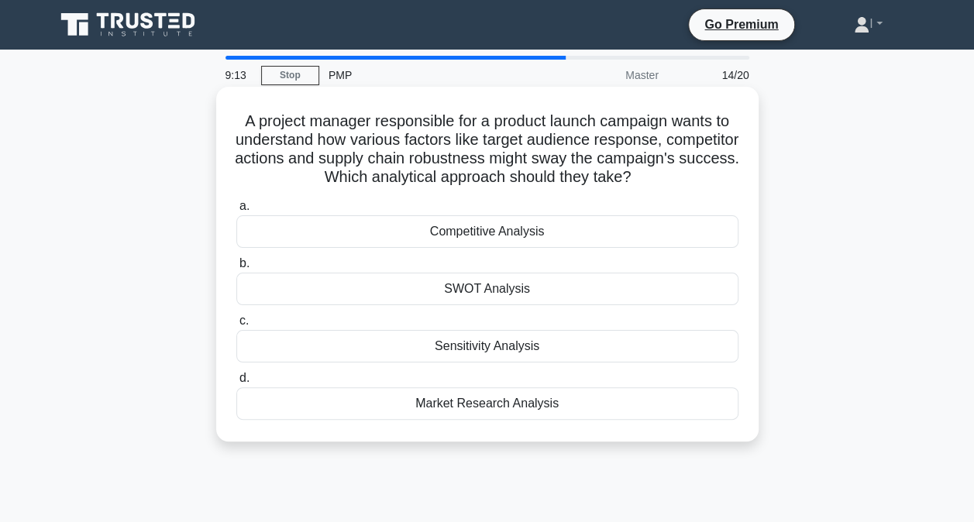
click at [615, 408] on div "Market Research Analysis" at bounding box center [487, 403] width 502 height 33
click at [236, 384] on input "d. Market Research Analysis" at bounding box center [236, 378] width 0 height 10
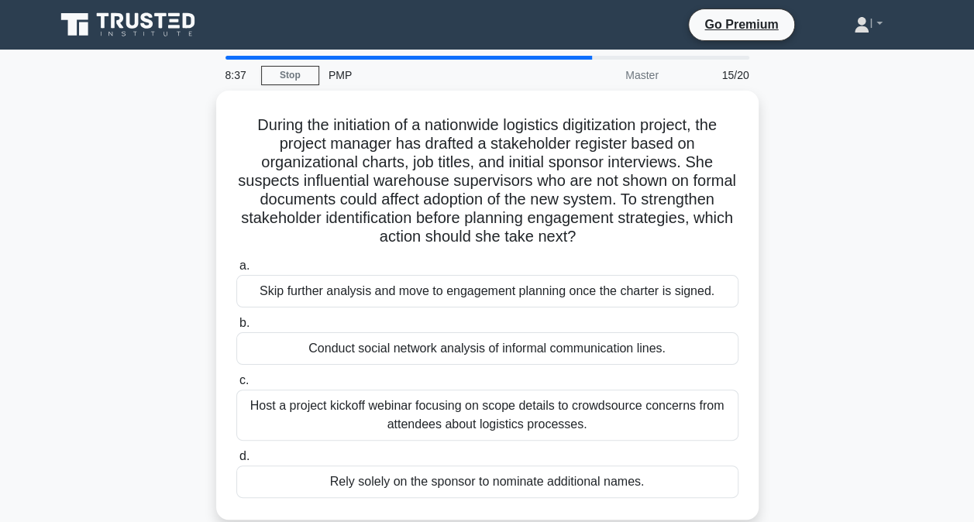
scroll to position [77, 0]
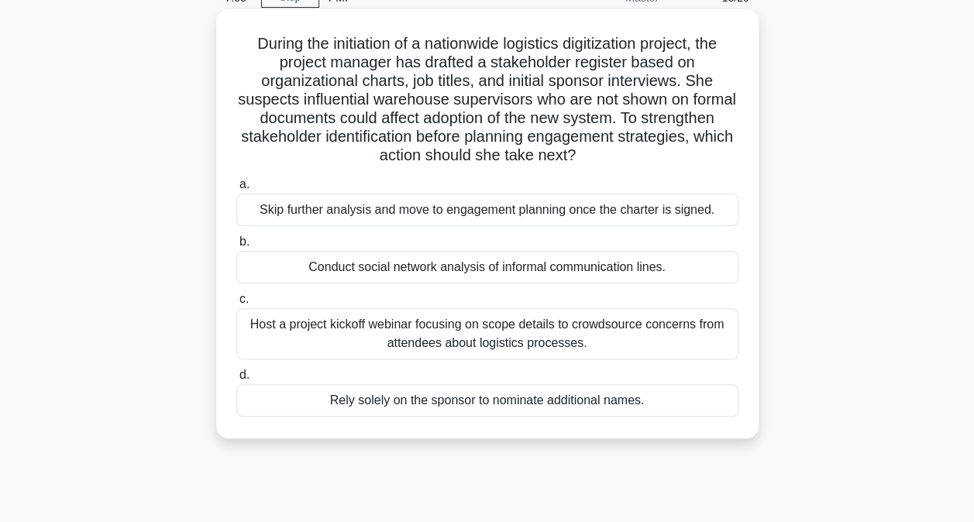
click at [643, 344] on div "Host a project kickoff webinar focusing on scope details to crowdsource concern…" at bounding box center [487, 333] width 502 height 51
click at [236, 305] on input "c. Host a project kickoff webinar focusing on scope details to crowdsource conc…" at bounding box center [236, 299] width 0 height 10
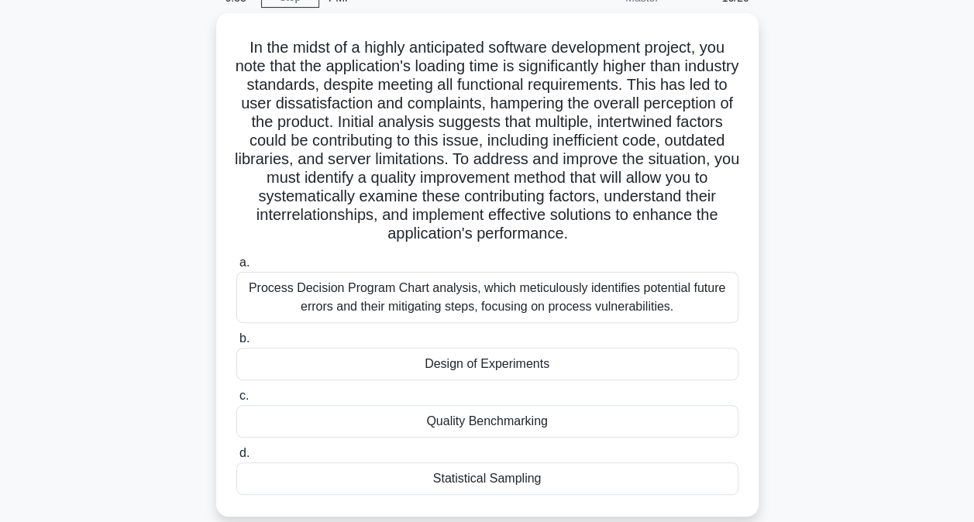
scroll to position [155, 0]
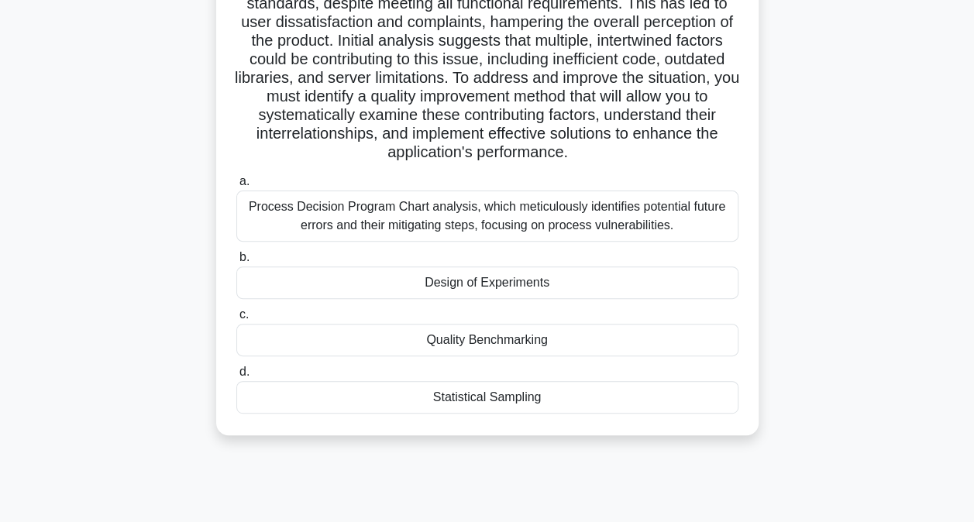
click at [598, 356] on div "Quality Benchmarking" at bounding box center [487, 340] width 502 height 33
click at [236, 320] on input "c. Quality Benchmarking" at bounding box center [236, 315] width 0 height 10
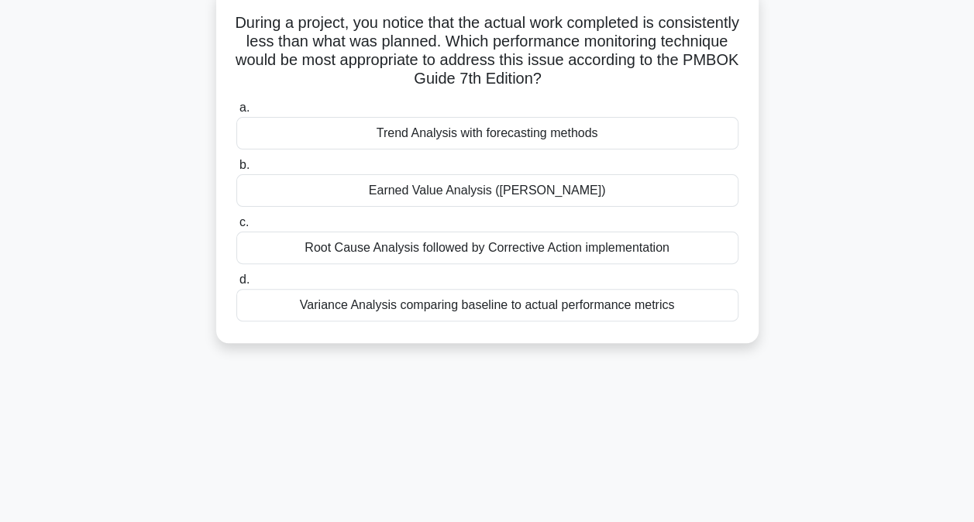
scroll to position [0, 0]
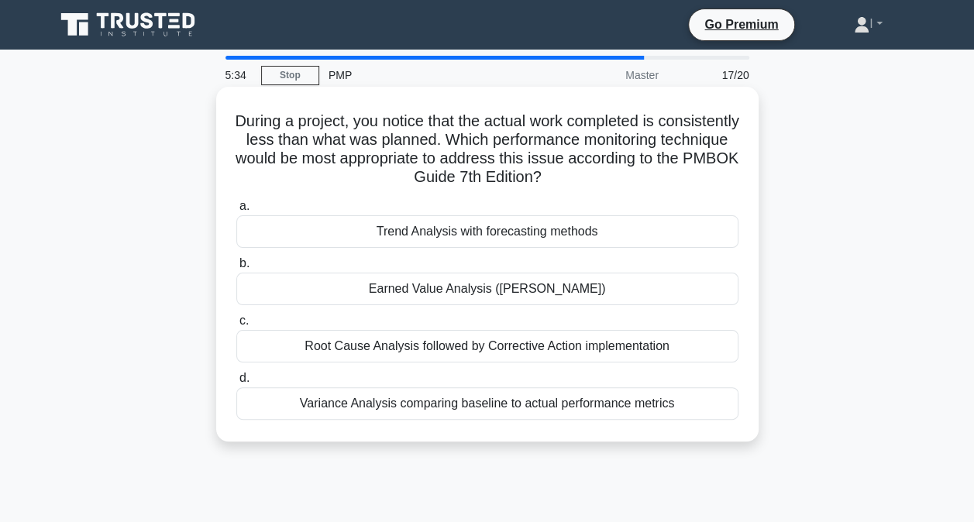
click at [628, 411] on div "Variance Analysis comparing baseline to actual performance metrics" at bounding box center [487, 403] width 502 height 33
click at [236, 384] on input "d. Variance Analysis comparing baseline to actual performance metrics" at bounding box center [236, 378] width 0 height 10
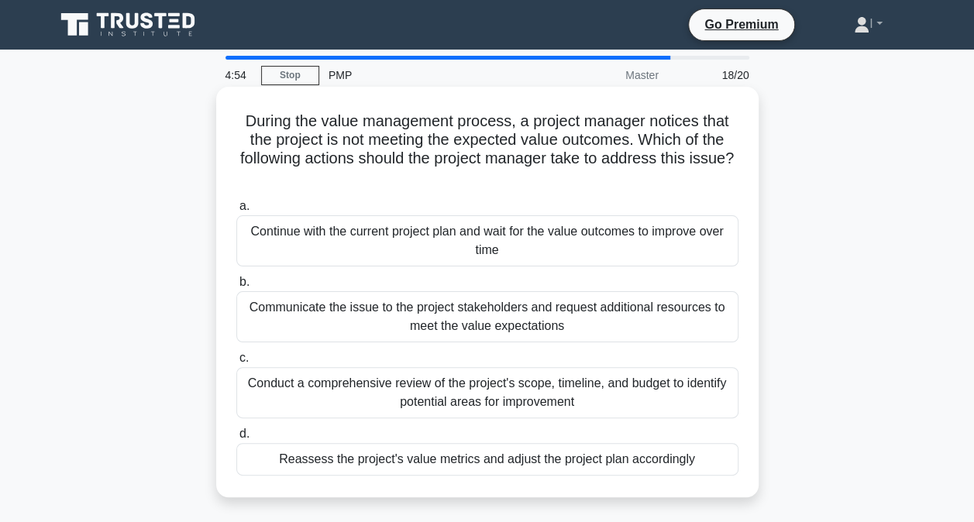
click at [682, 395] on div "Conduct a comprehensive review of the project's scope, timeline, and budget to …" at bounding box center [487, 392] width 502 height 51
click at [236, 363] on input "c. Conduct a comprehensive review of the project's scope, timeline, and budget …" at bounding box center [236, 358] width 0 height 10
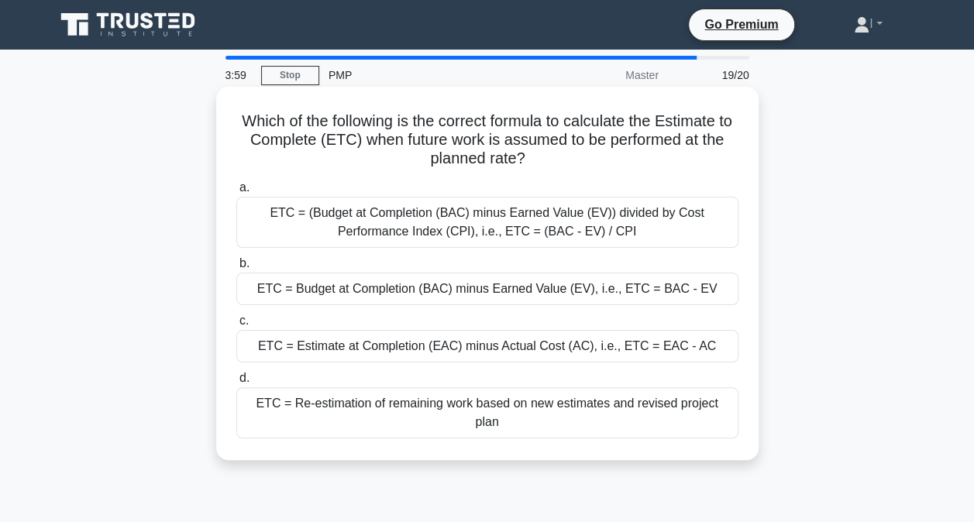
click at [685, 229] on div "ETC = (Budget at Completion (BAC) minus Earned Value (EV)) divided by Cost Perf…" at bounding box center [487, 222] width 502 height 51
click at [236, 193] on input "a. ETC = (Budget at Completion (BAC) minus Earned Value (EV)) divided by Cost P…" at bounding box center [236, 188] width 0 height 10
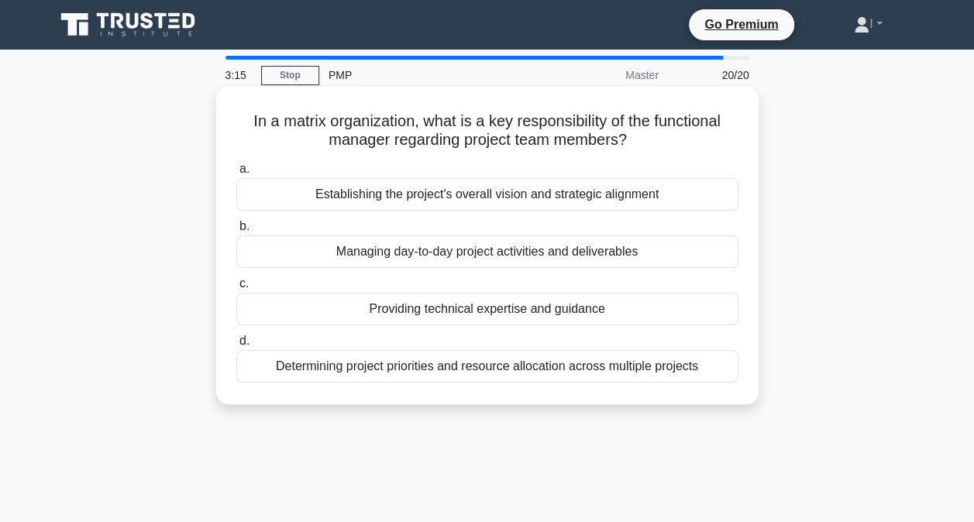
click at [665, 259] on div "Managing day-to-day project activities and deliverables" at bounding box center [487, 252] width 502 height 33
click at [236, 232] on input "b. Managing day-to-day project activities and deliverables" at bounding box center [236, 227] width 0 height 10
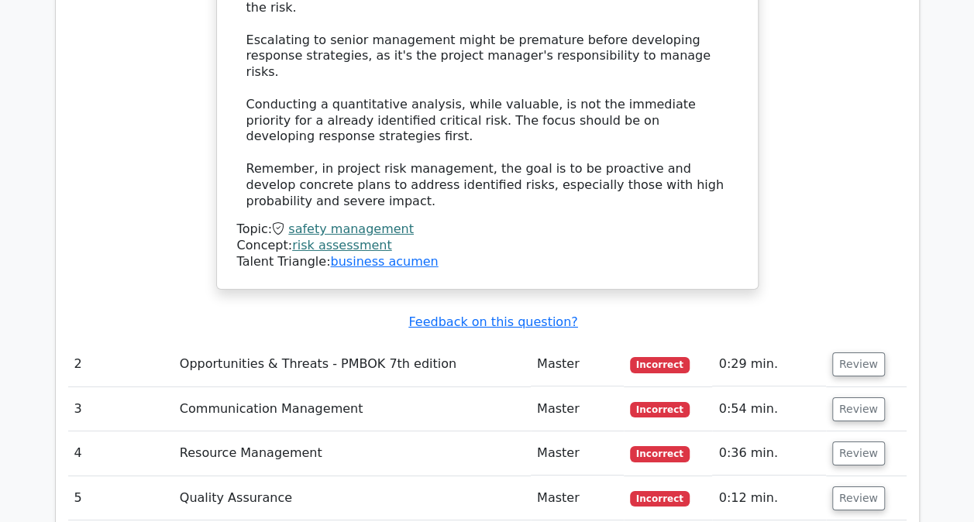
scroll to position [2480, 0]
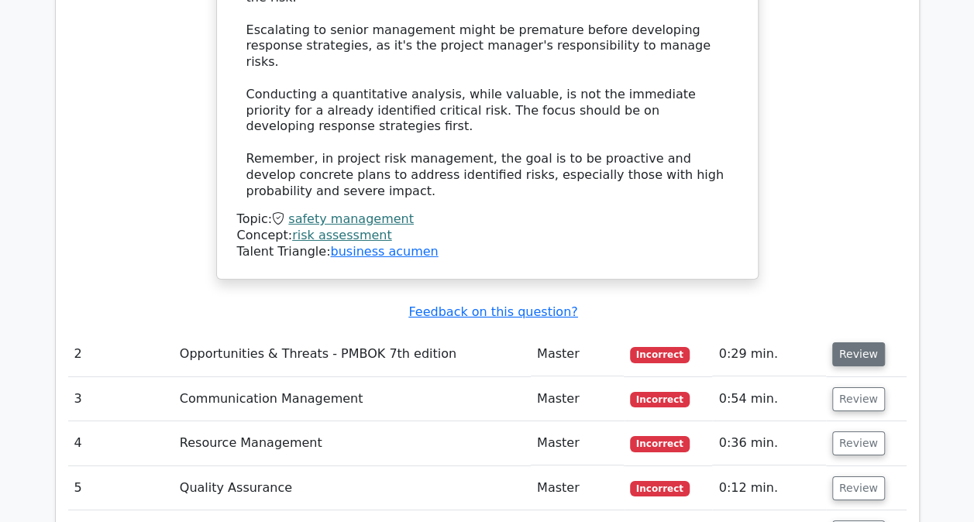
click at [859, 343] on button "Review" at bounding box center [858, 355] width 53 height 24
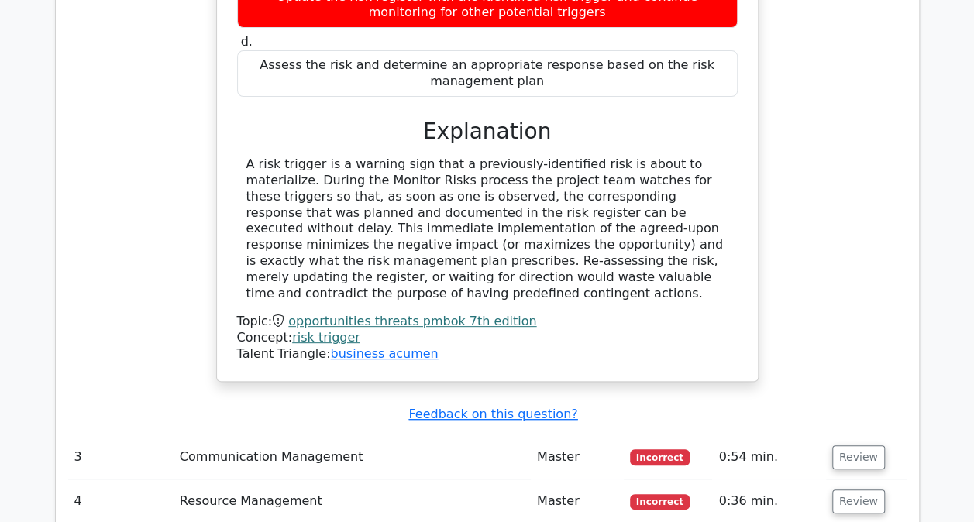
scroll to position [3177, 0]
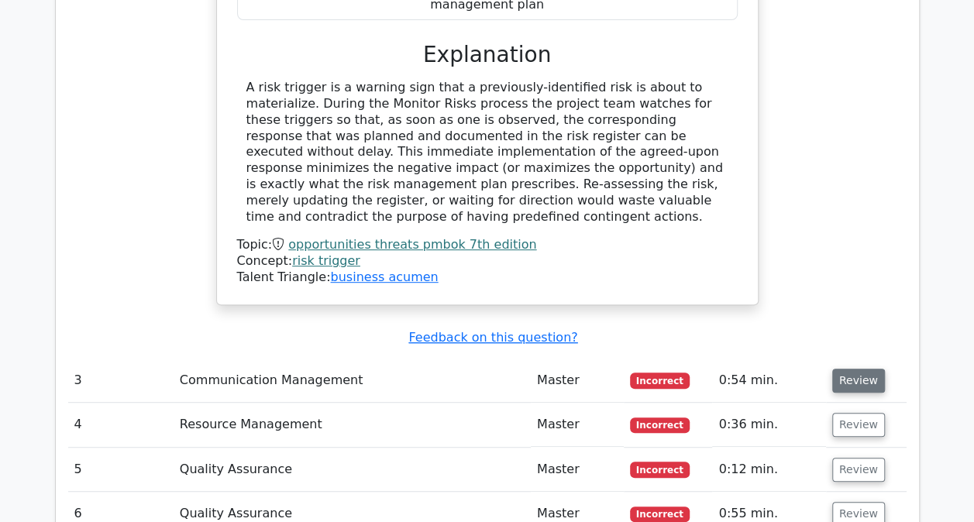
click at [866, 369] on button "Review" at bounding box center [858, 381] width 53 height 24
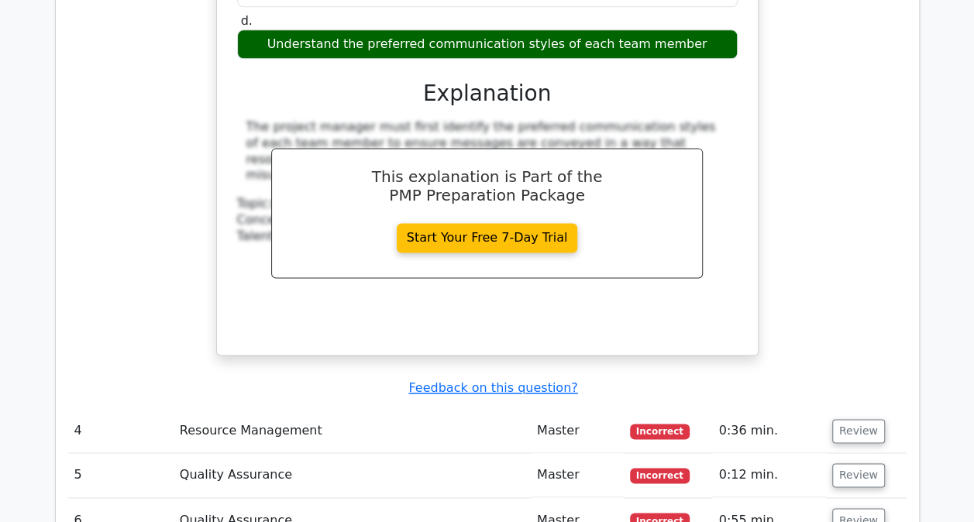
scroll to position [3874, 0]
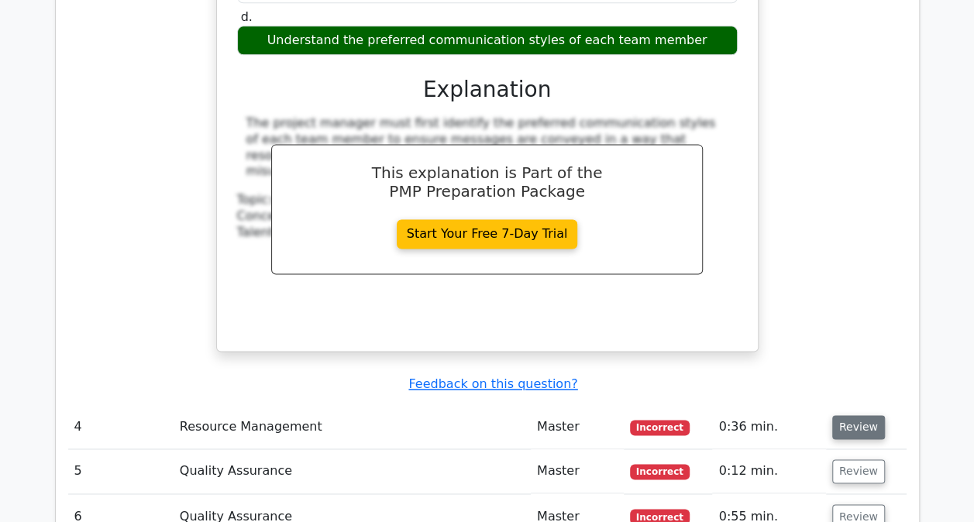
click at [869, 415] on button "Review" at bounding box center [858, 427] width 53 height 24
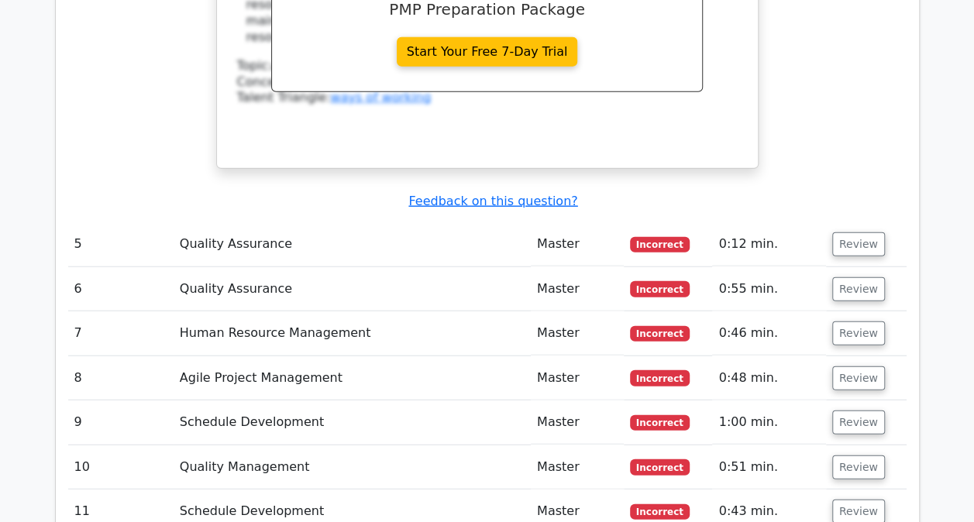
scroll to position [4649, 0]
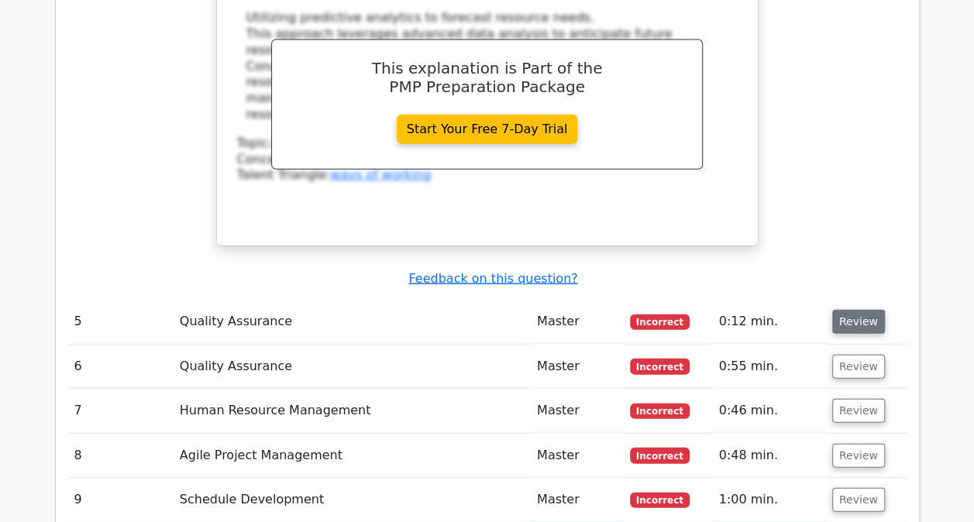
click at [857, 310] on button "Review" at bounding box center [858, 322] width 53 height 24
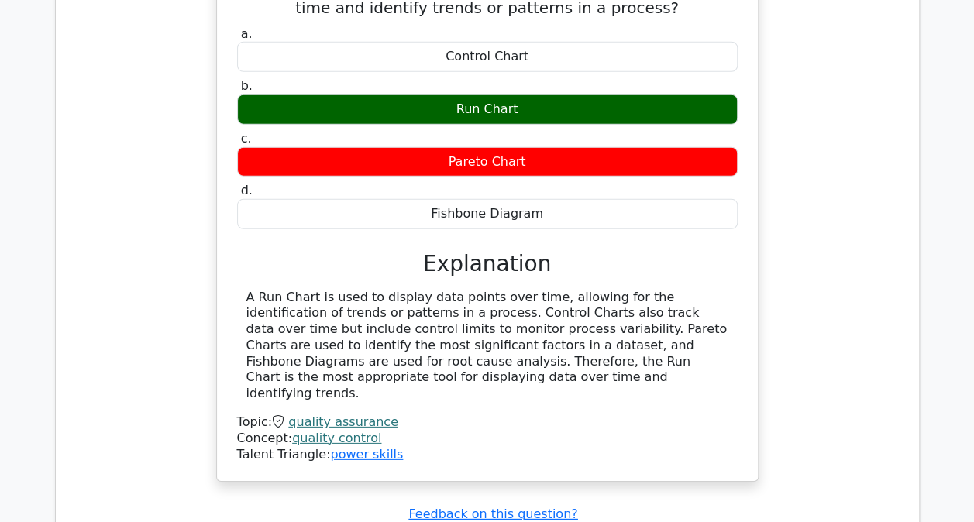
scroll to position [5192, 0]
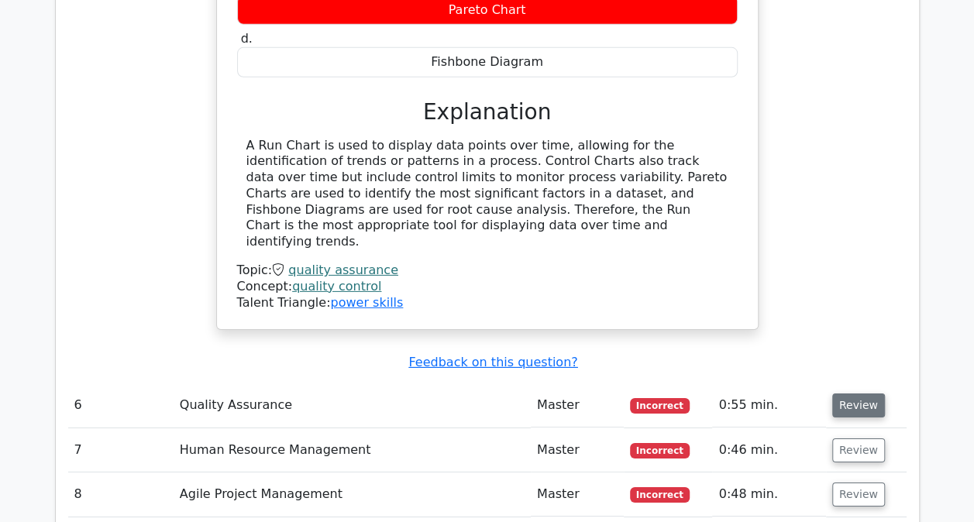
click at [865, 394] on button "Review" at bounding box center [858, 406] width 53 height 24
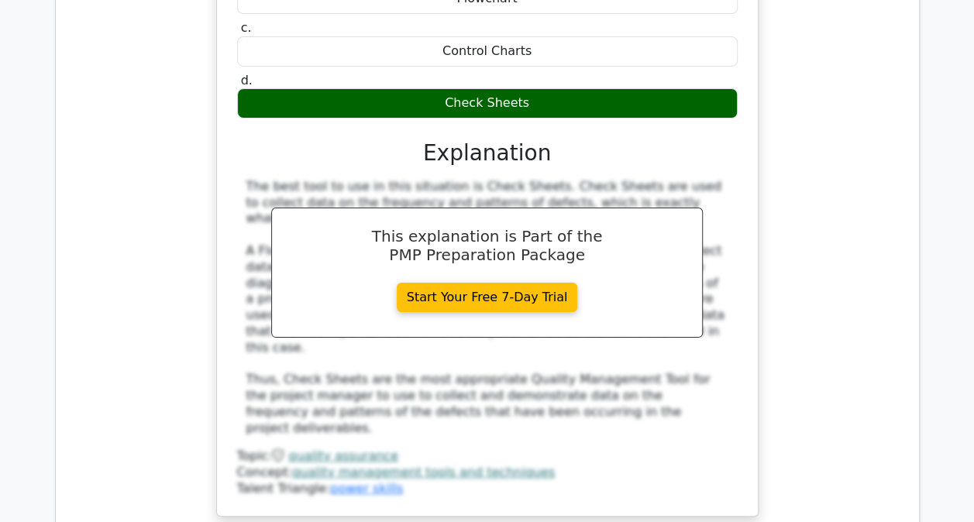
scroll to position [5889, 0]
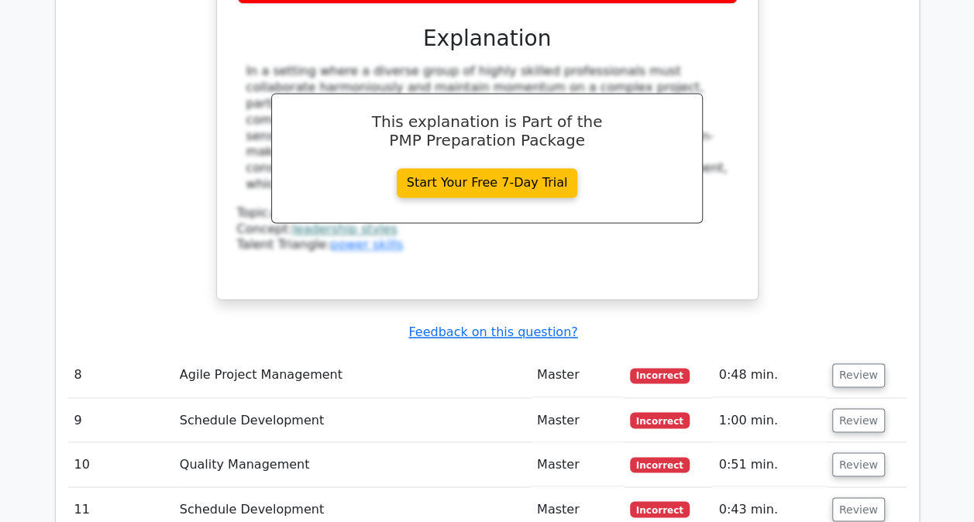
scroll to position [6897, 0]
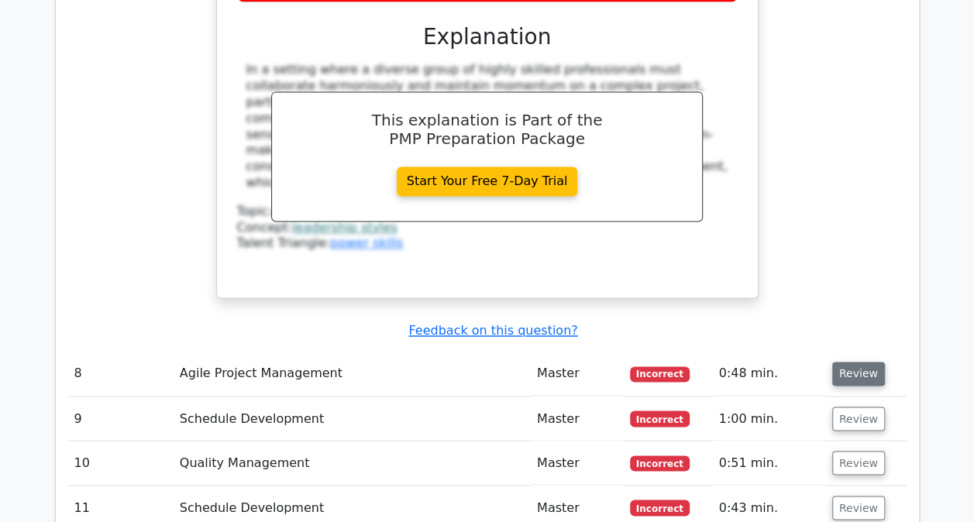
click at [863, 362] on button "Review" at bounding box center [858, 374] width 53 height 24
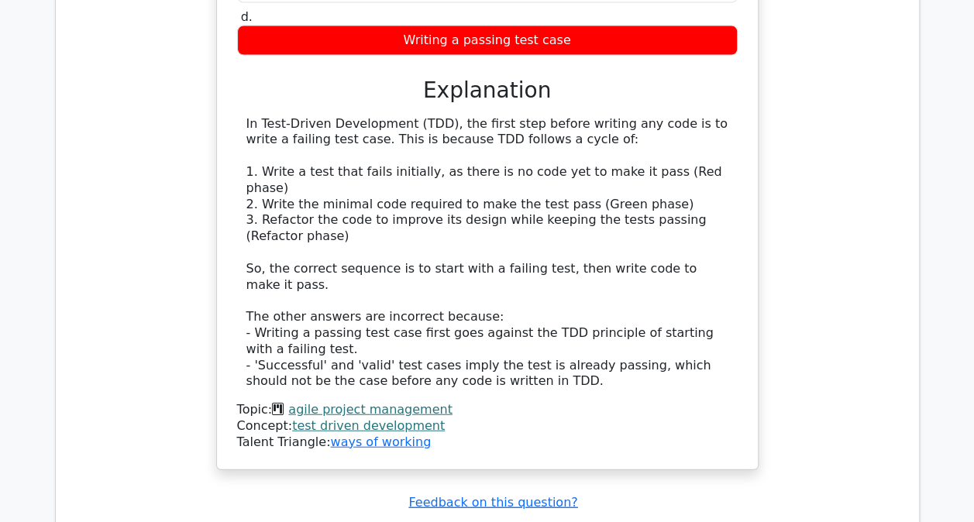
scroll to position [7594, 0]
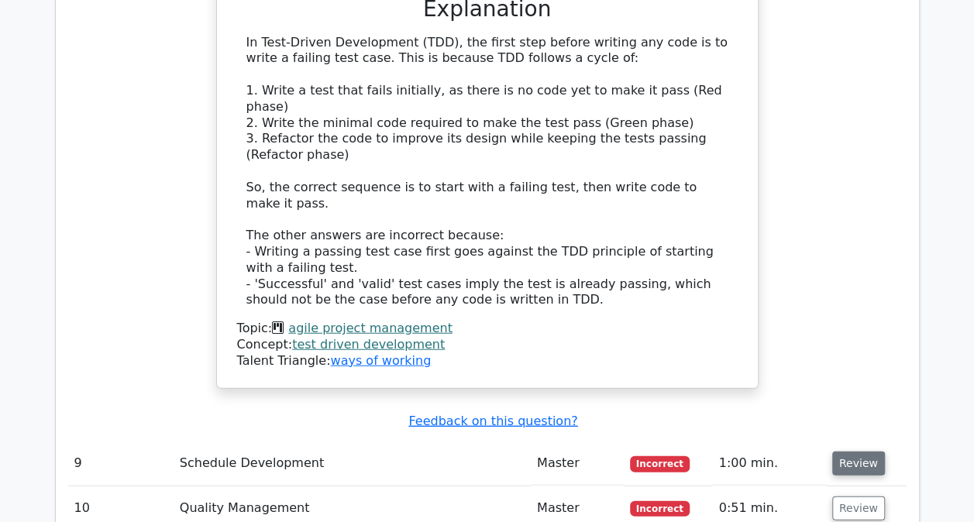
click at [869, 452] on button "Review" at bounding box center [858, 464] width 53 height 24
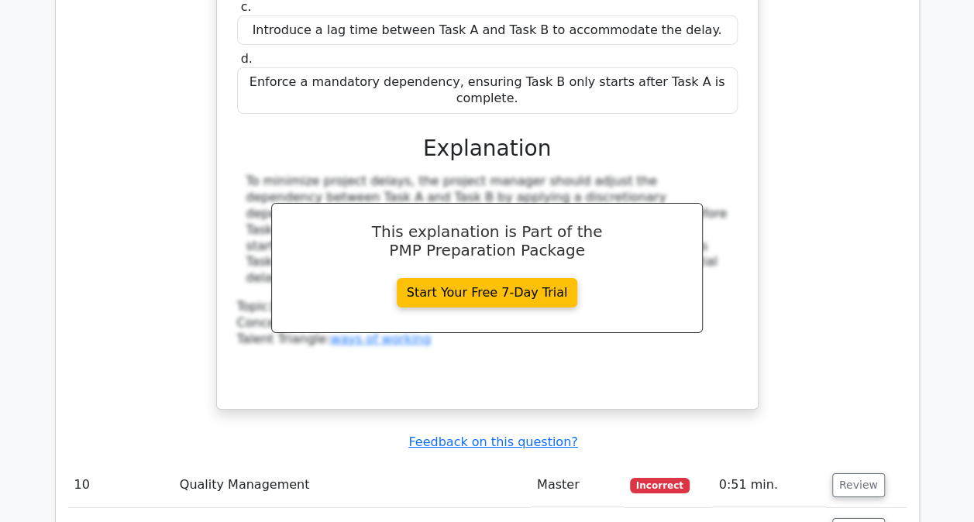
scroll to position [8369, 0]
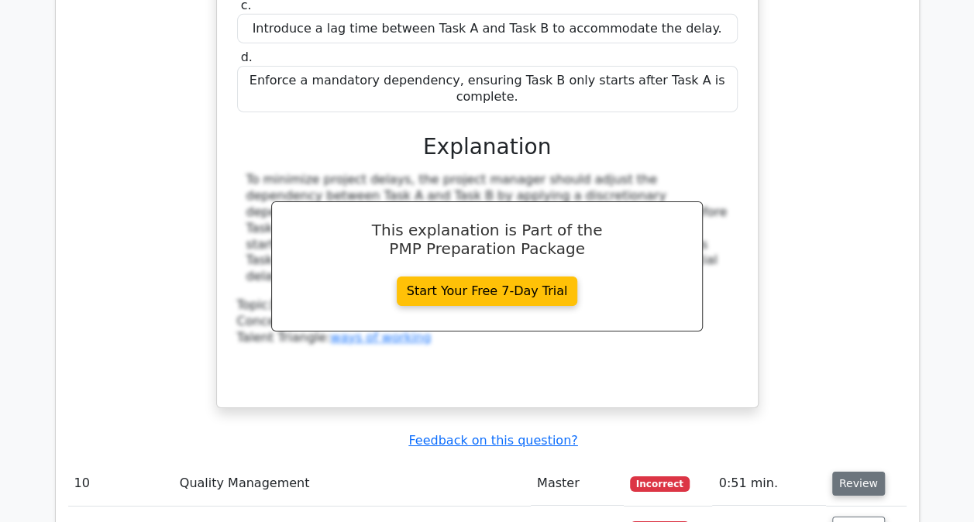
click at [863, 472] on button "Review" at bounding box center [858, 484] width 53 height 24
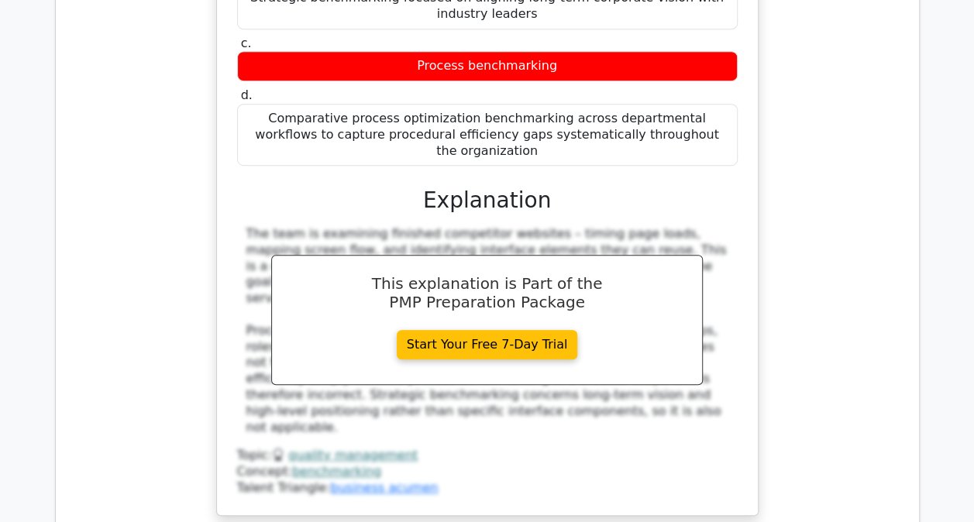
scroll to position [9221, 0]
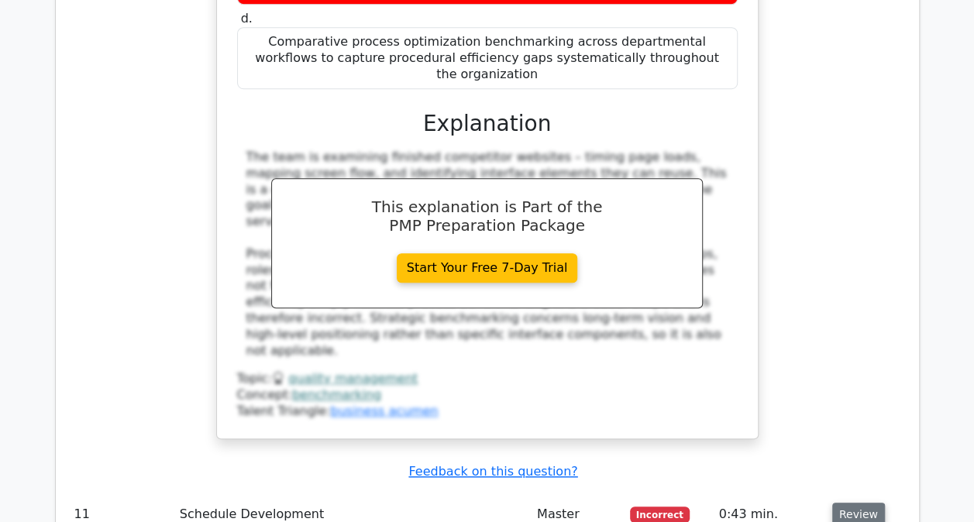
click at [862, 503] on button "Review" at bounding box center [858, 515] width 53 height 24
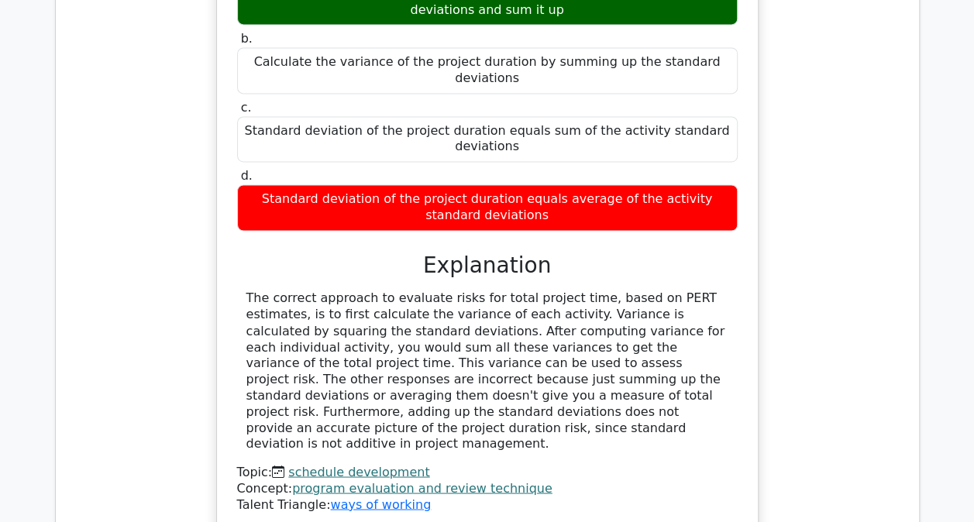
scroll to position [9919, 0]
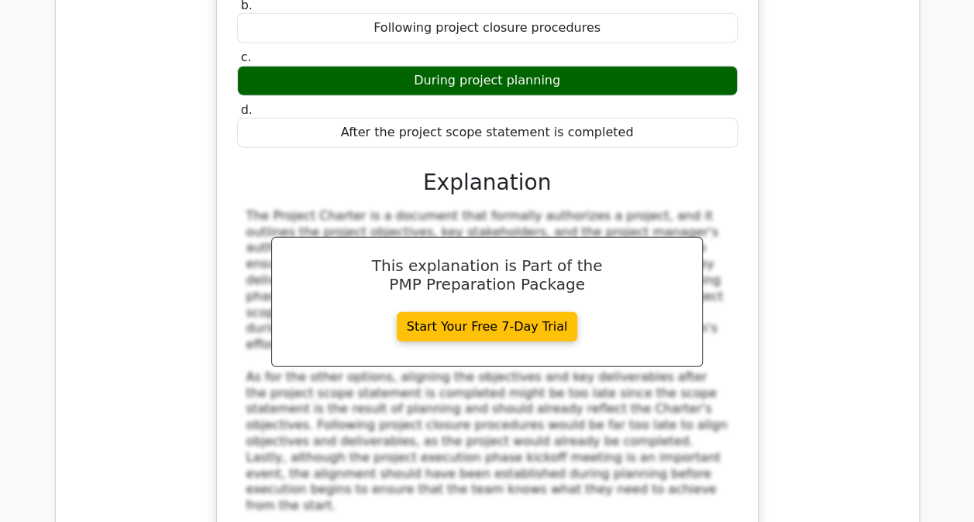
scroll to position [10694, 0]
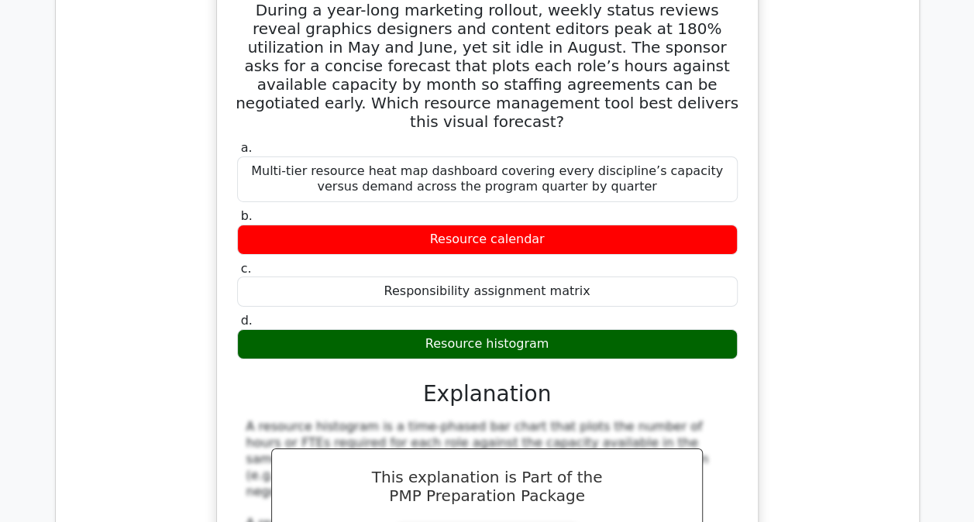
scroll to position [11468, 0]
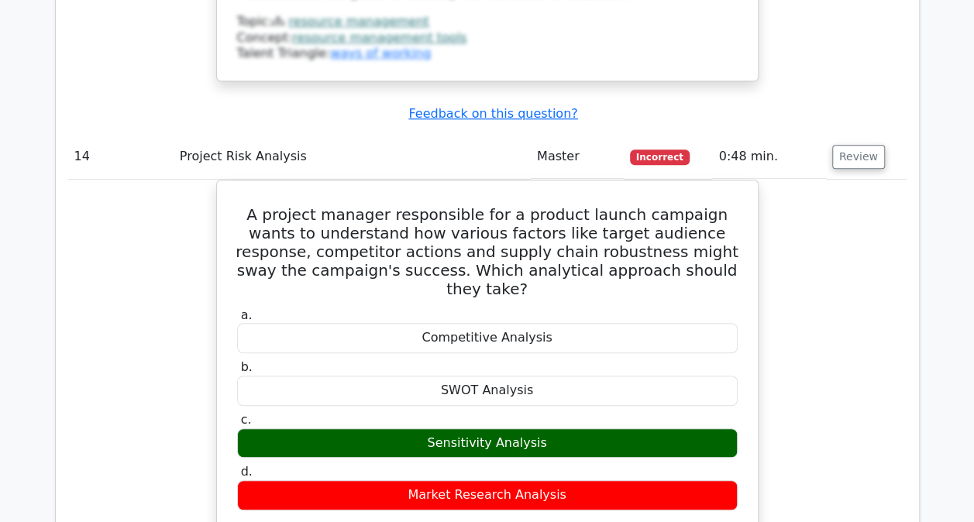
scroll to position [12088, 0]
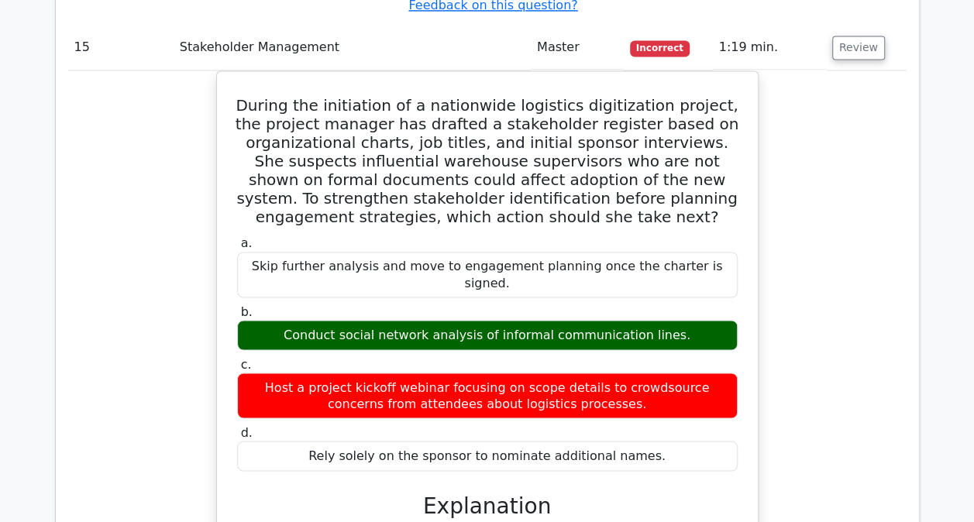
scroll to position [12863, 0]
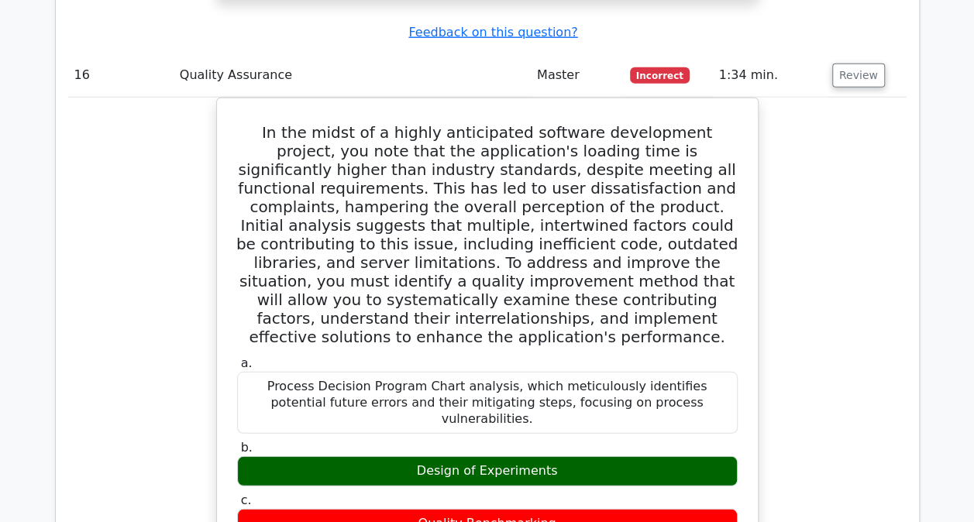
scroll to position [13948, 0]
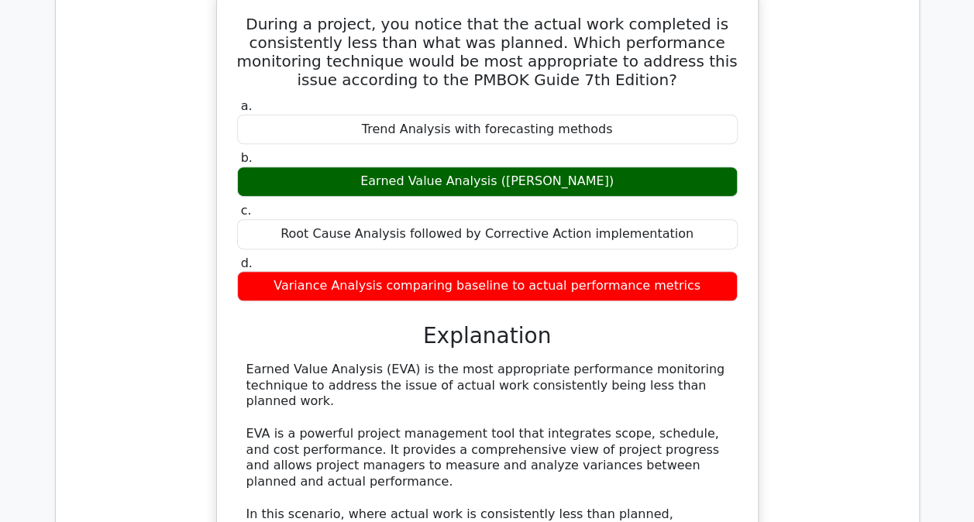
scroll to position [14878, 0]
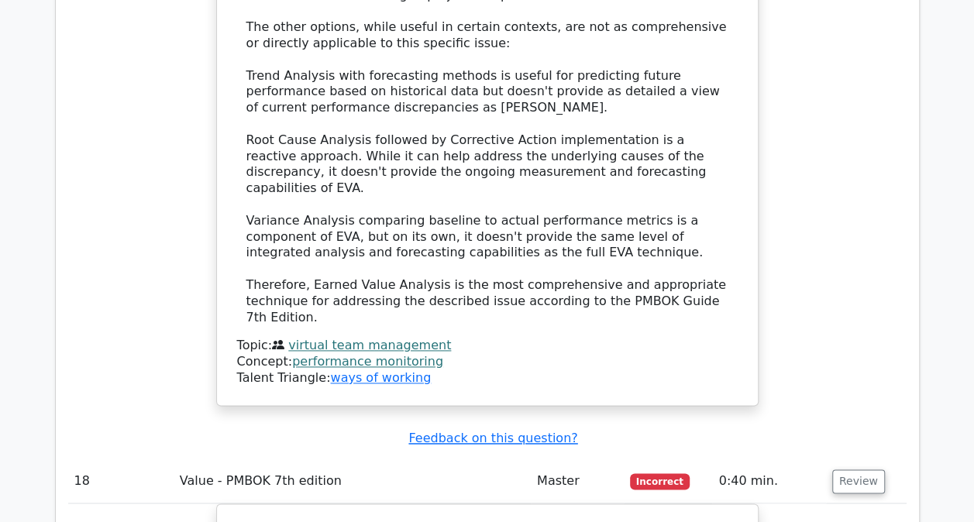
scroll to position [15730, 0]
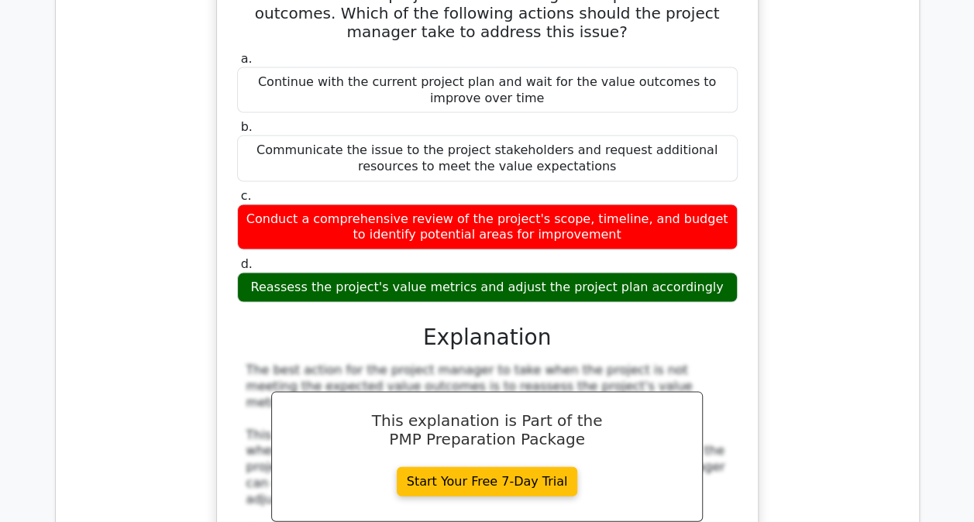
scroll to position [16350, 0]
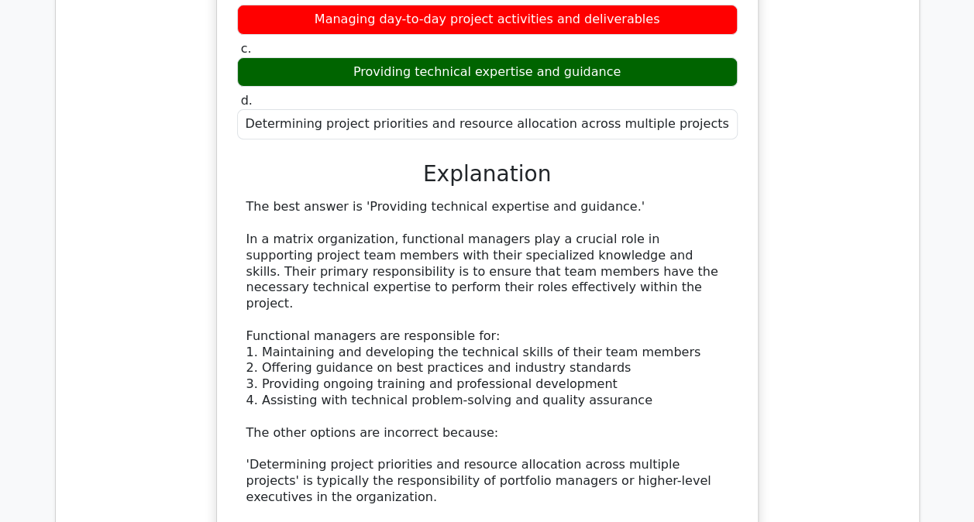
scroll to position [17668, 0]
